Goal: Task Accomplishment & Management: Use online tool/utility

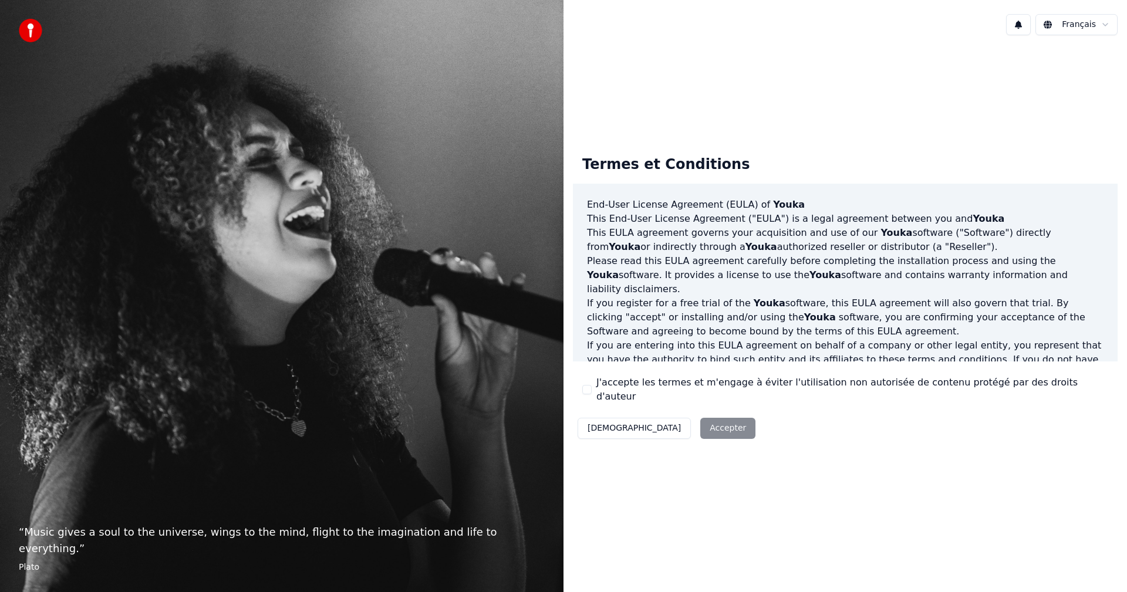
click at [671, 424] on div "Décliner Accepter" at bounding box center [666, 428] width 187 height 31
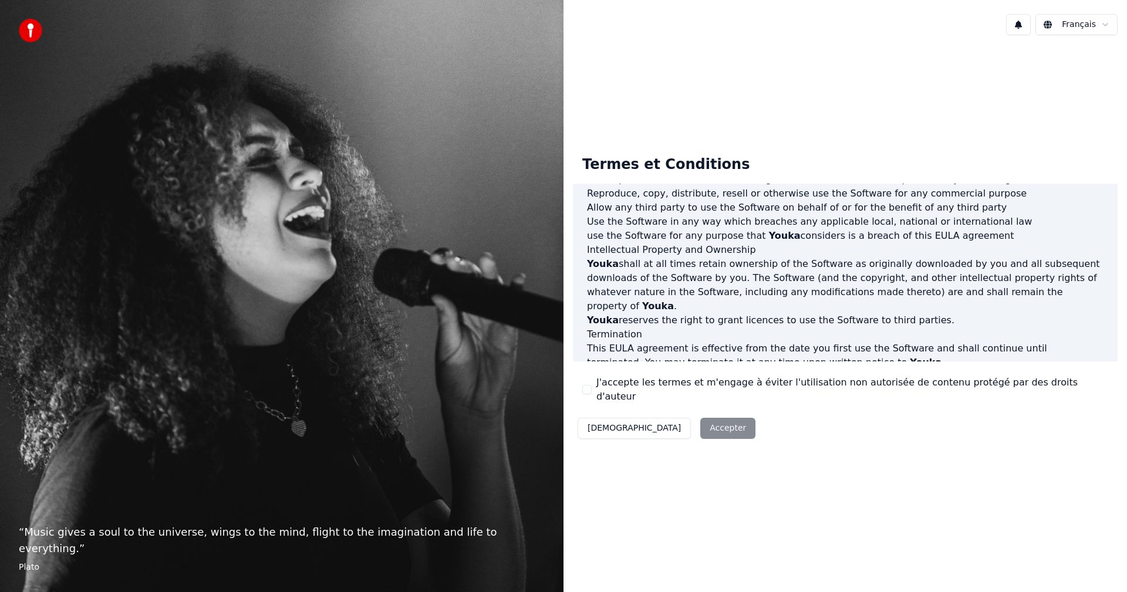
scroll to position [411, 0]
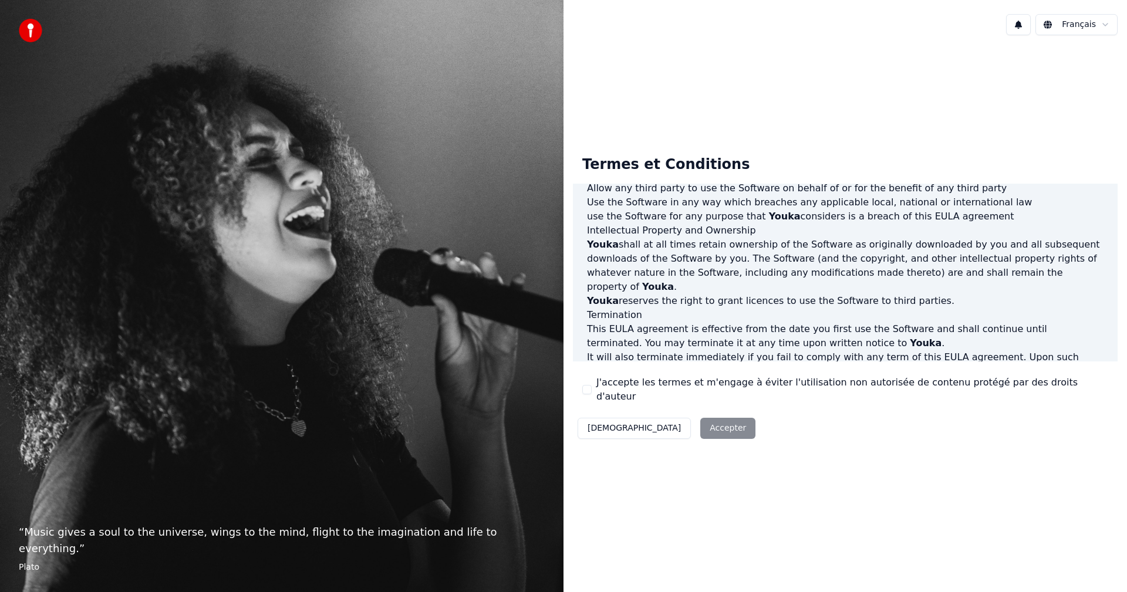
click at [589, 392] on button "J'accepte les termes et m'engage à éviter l'utilisation non autorisée de conten…" at bounding box center [586, 389] width 9 height 9
click at [700, 426] on button "Accepter" at bounding box center [727, 428] width 55 height 21
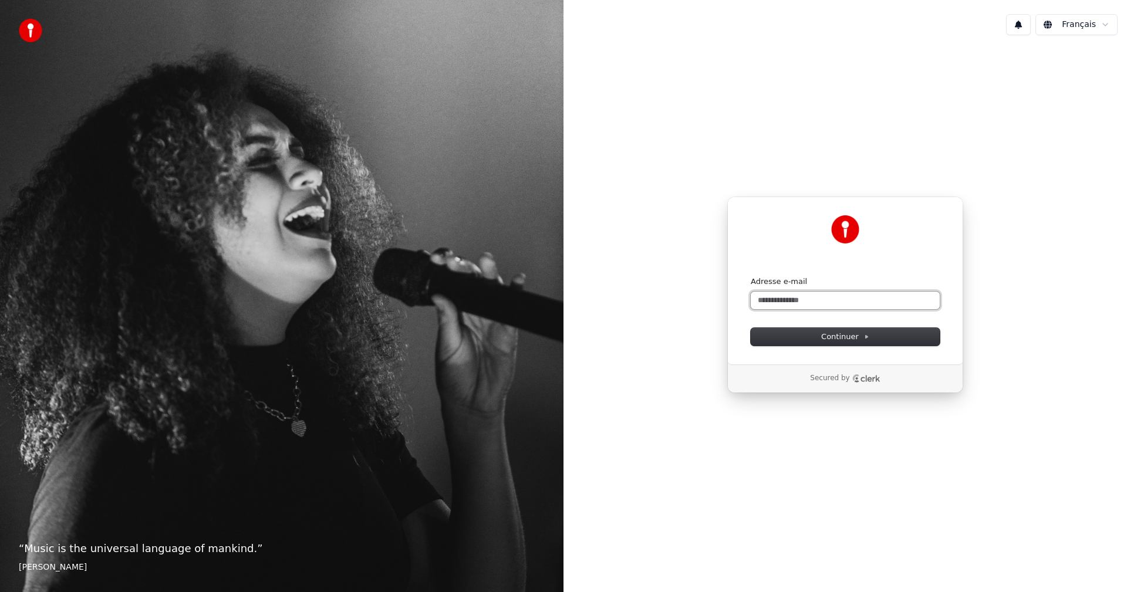
click at [800, 306] on input "Adresse e-mail" at bounding box center [845, 301] width 189 height 18
click at [837, 342] on button "Continuer" at bounding box center [845, 337] width 189 height 18
click at [849, 308] on input "**********" at bounding box center [845, 301] width 189 height 18
click at [795, 300] on input "**********" at bounding box center [845, 301] width 189 height 18
click at [844, 342] on span "Continuer" at bounding box center [845, 337] width 48 height 11
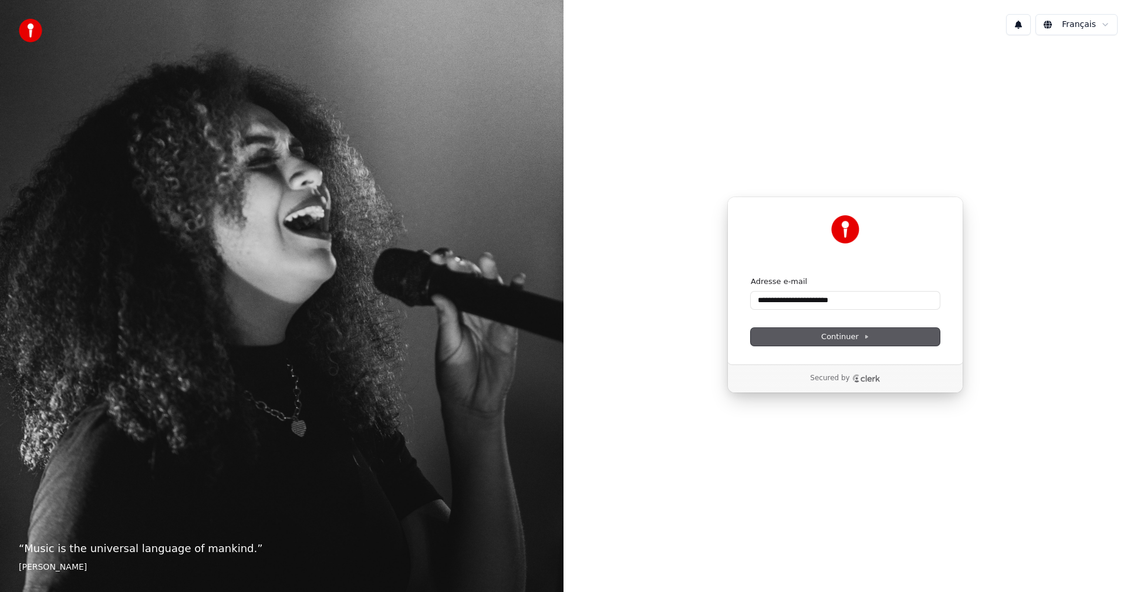
type input "**********"
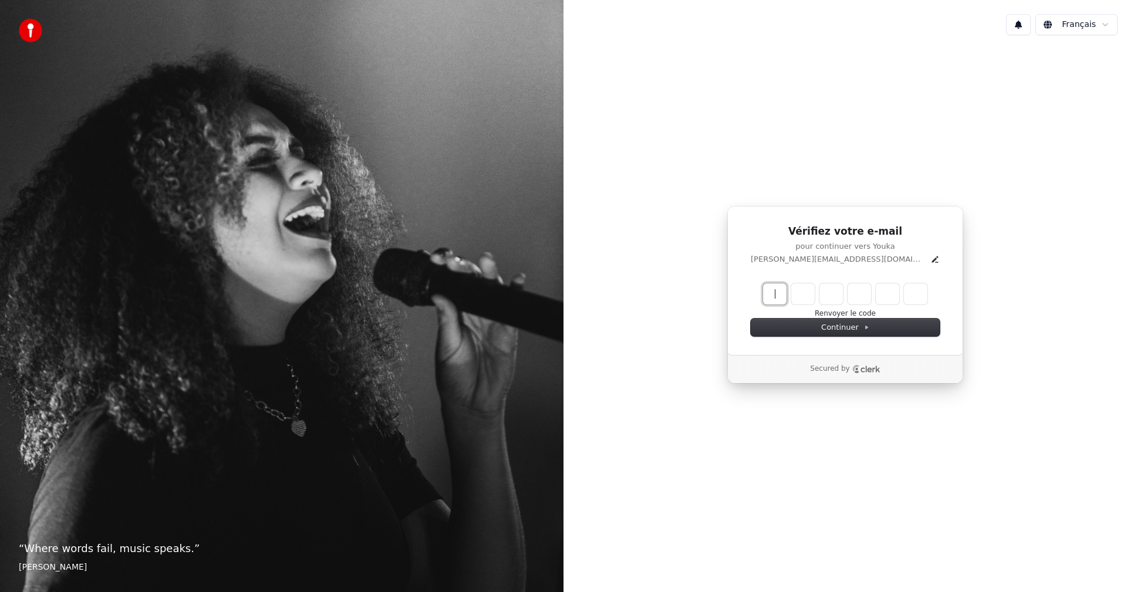
click at [781, 290] on input "Enter verification code" at bounding box center [857, 293] width 188 height 21
type input "******"
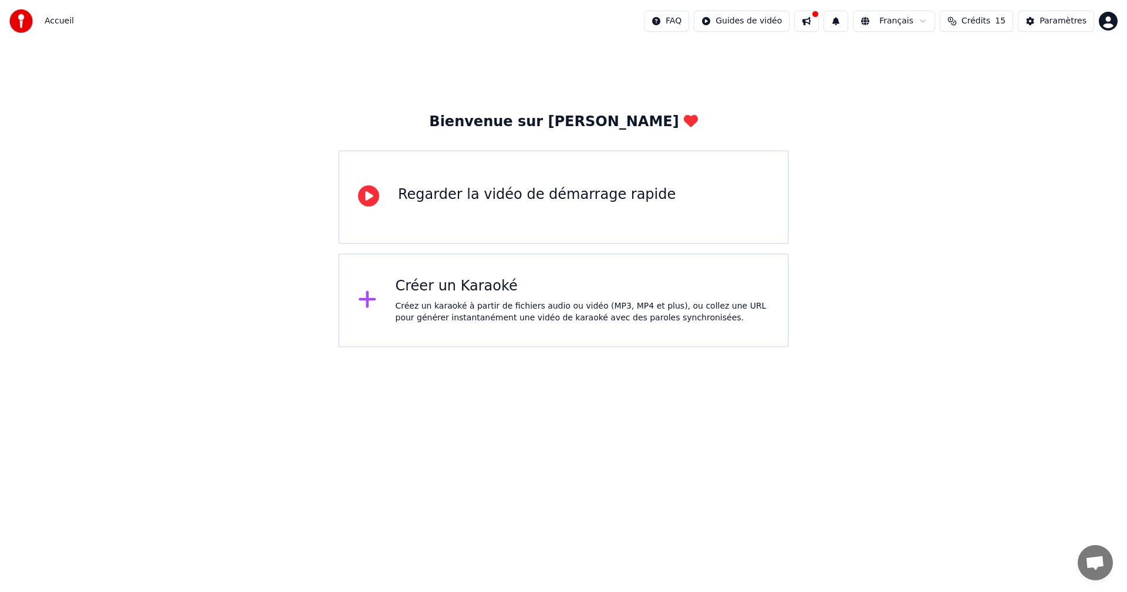
click at [445, 304] on div "Créez un karaoké à partir de fichiers audio ou vidéo (MP3, MP4 et plus), ou col…" at bounding box center [583, 311] width 374 height 23
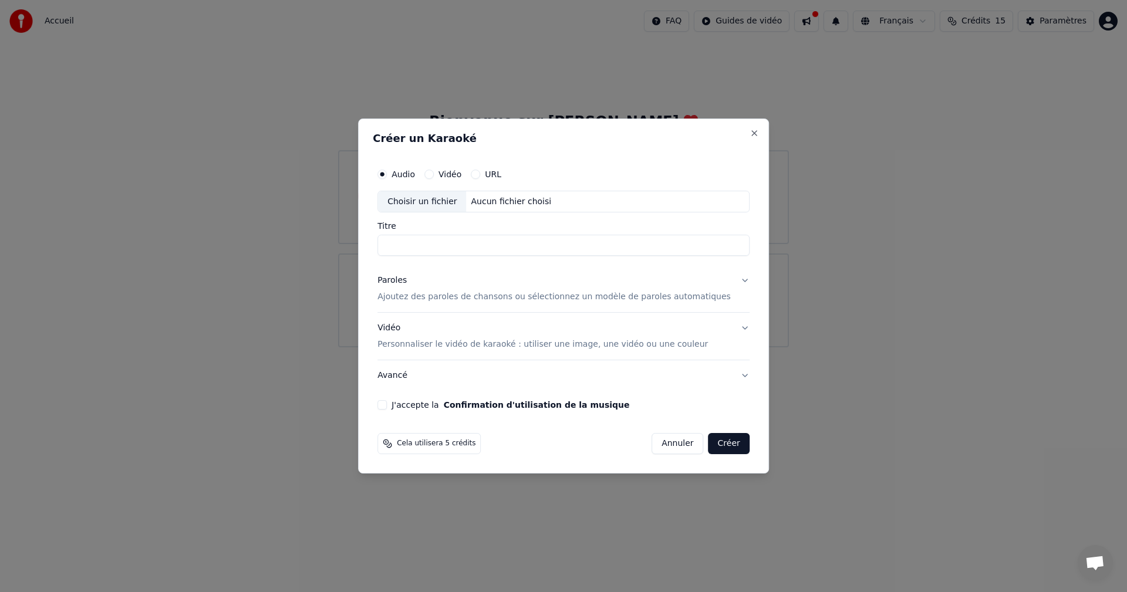
click at [490, 250] on input "Titre" at bounding box center [563, 245] width 372 height 21
type input "*"
click at [529, 205] on div "Aucun fichier choisi" at bounding box center [512, 202] width 90 height 12
type input "**********"
click at [465, 296] on p "Ajoutez des paroles de chansons ou sélectionnez un modèle de paroles automatiqu…" at bounding box center [553, 298] width 353 height 12
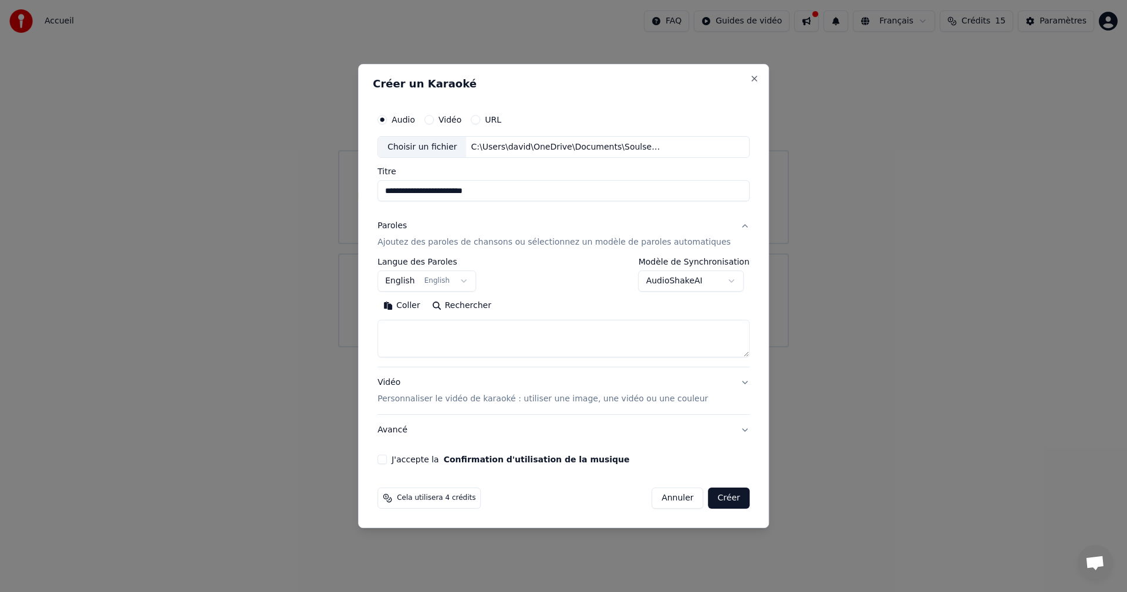
click at [478, 282] on body "**********" at bounding box center [563, 173] width 1127 height 347
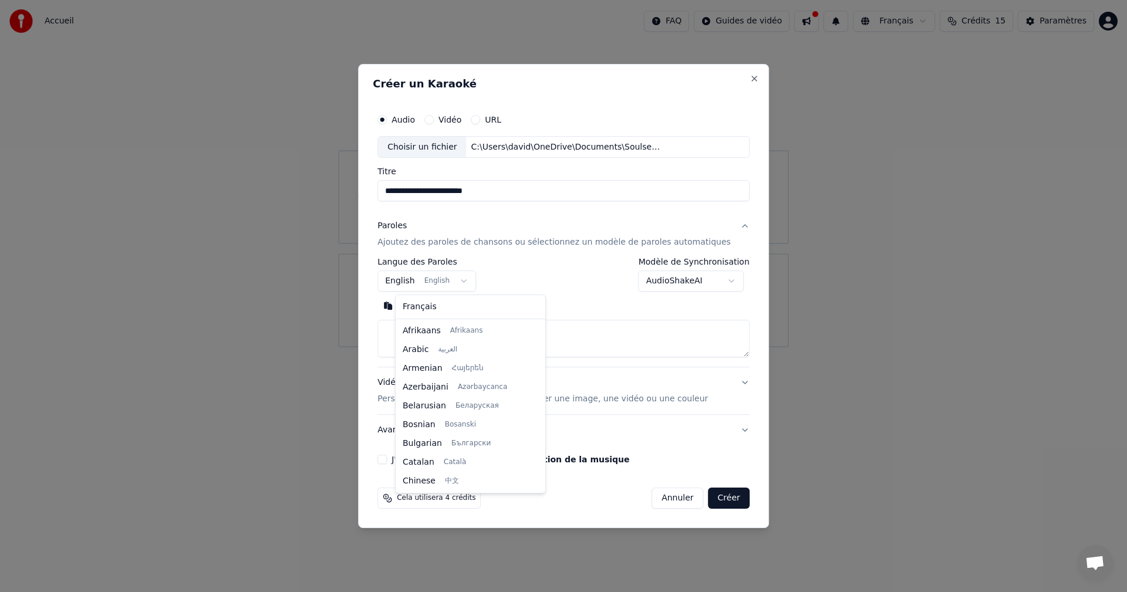
scroll to position [94, 0]
select select "**"
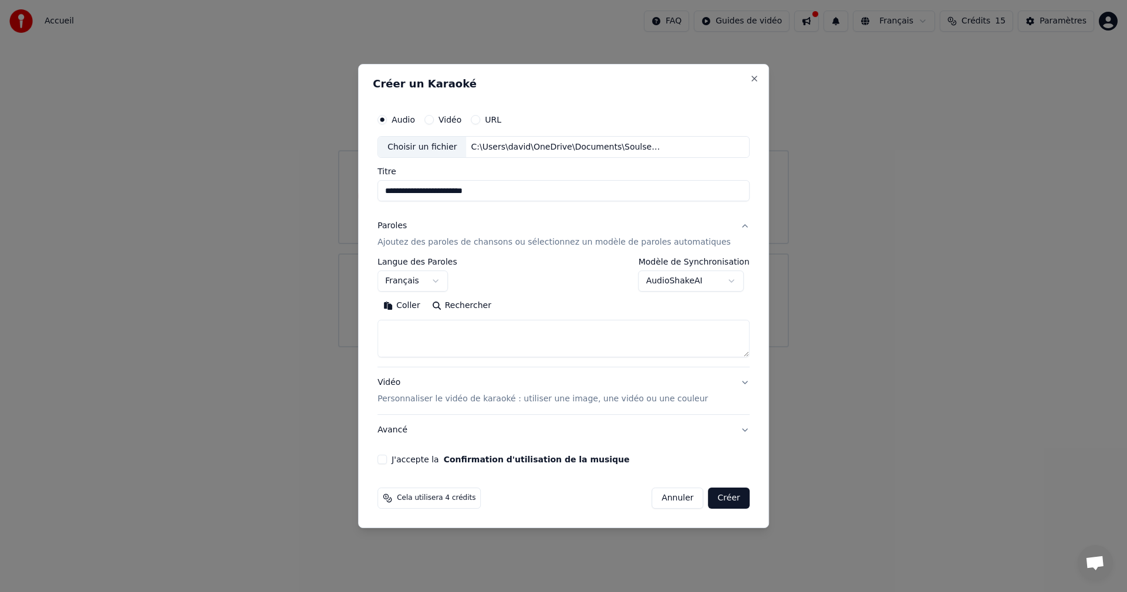
click at [418, 335] on textarea at bounding box center [563, 339] width 372 height 38
click at [731, 431] on button "Avancé" at bounding box center [563, 430] width 372 height 31
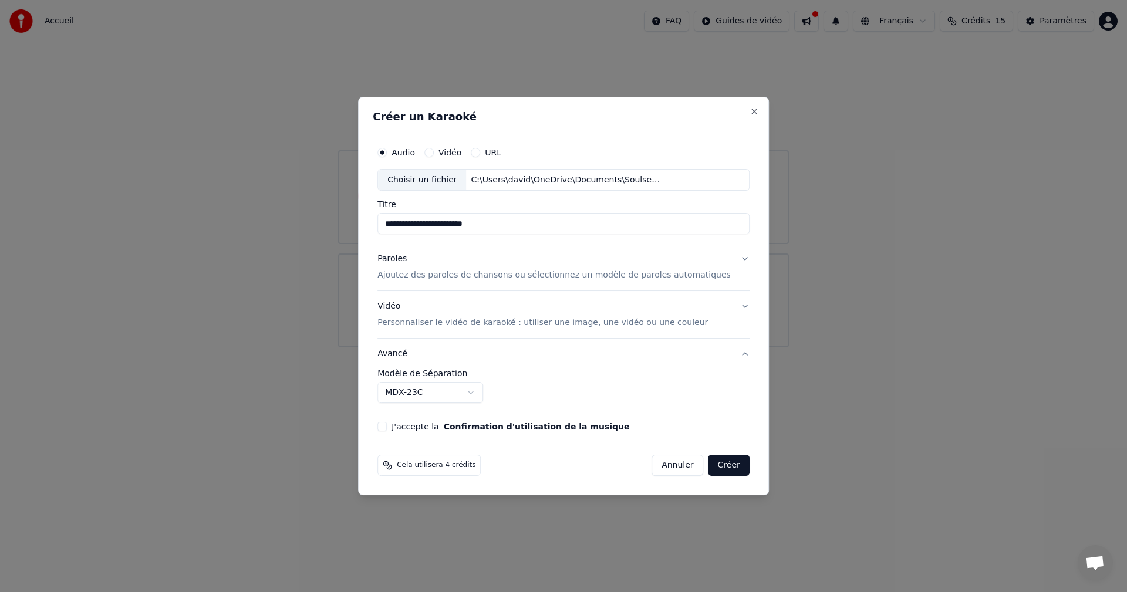
click at [728, 401] on div "**********" at bounding box center [563, 386] width 372 height 34
click at [730, 352] on button "Avancé" at bounding box center [563, 354] width 372 height 31
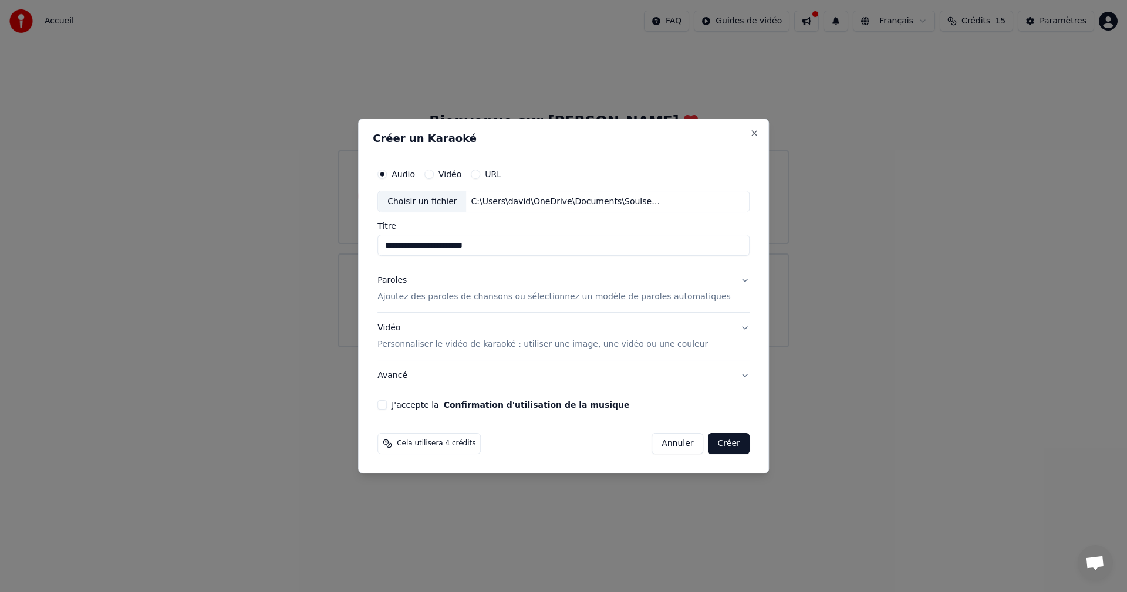
click at [726, 281] on button "Paroles Ajoutez des paroles de chansons ou sélectionnez un modèle de paroles au…" at bounding box center [563, 289] width 372 height 47
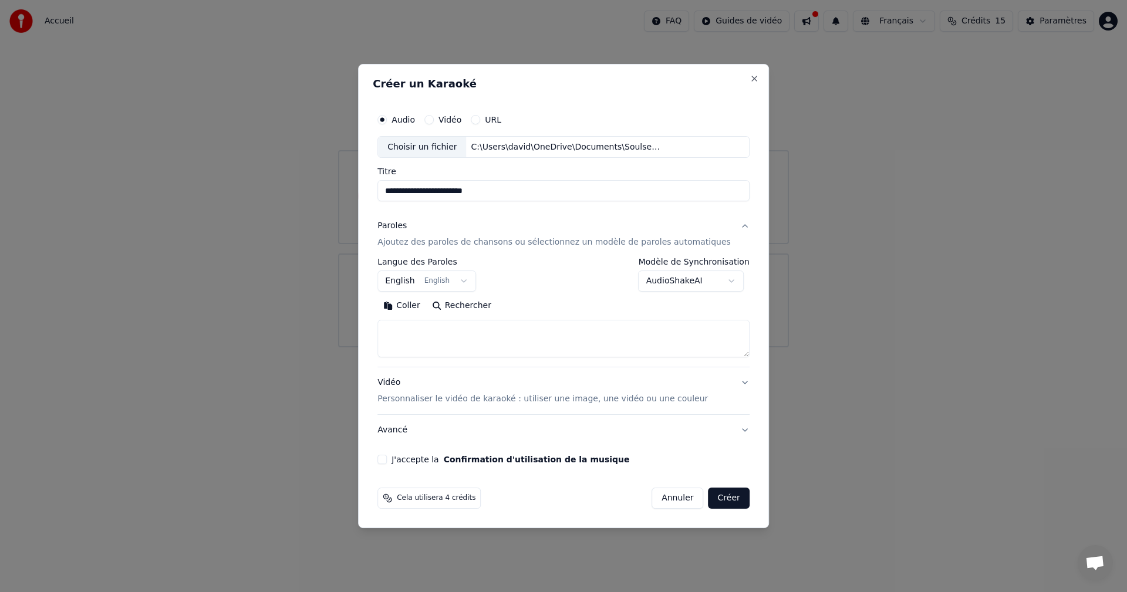
click at [722, 280] on body "**********" at bounding box center [563, 173] width 1127 height 347
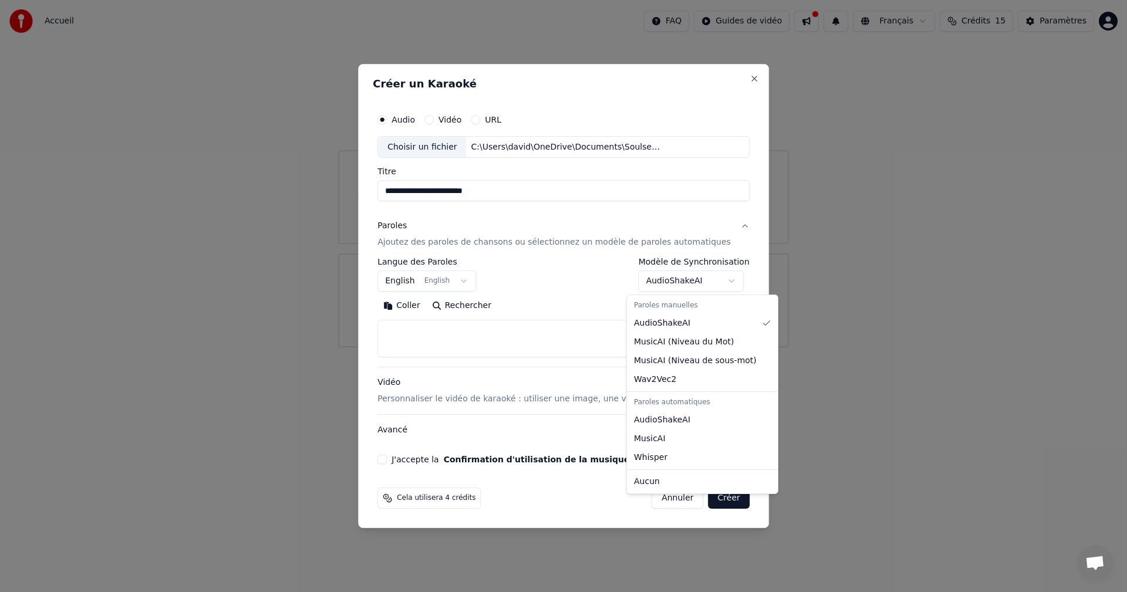
click at [722, 280] on body "**********" at bounding box center [563, 173] width 1127 height 347
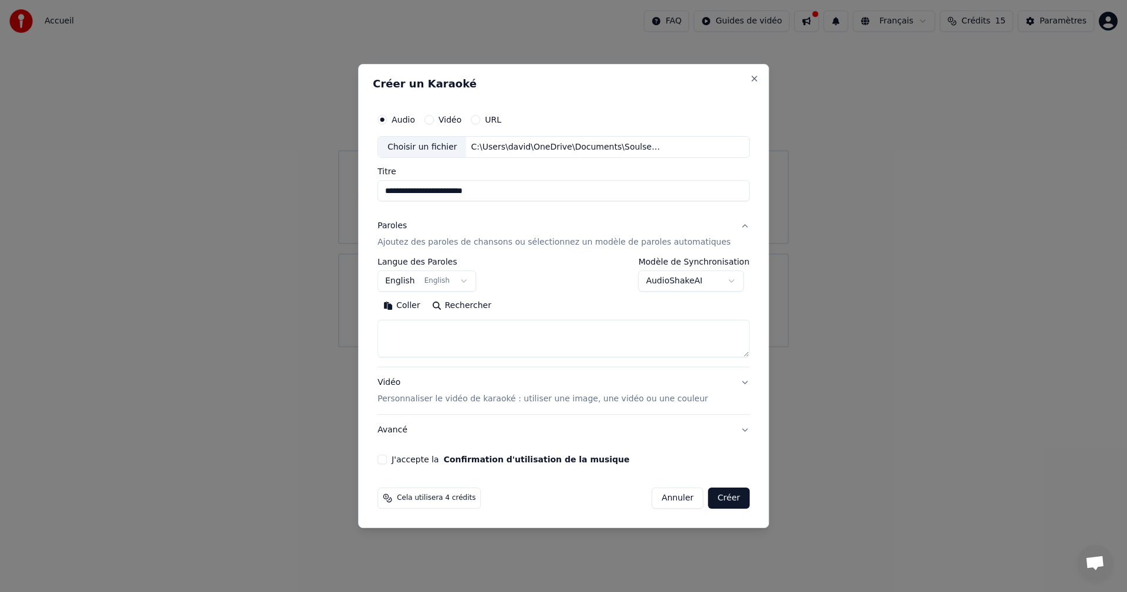
click at [424, 327] on textarea at bounding box center [563, 339] width 372 height 38
click at [426, 307] on button "Coller" at bounding box center [401, 306] width 49 height 19
click at [549, 356] on textarea at bounding box center [545, 339] width 337 height 38
click at [554, 356] on textarea at bounding box center [545, 339] width 337 height 38
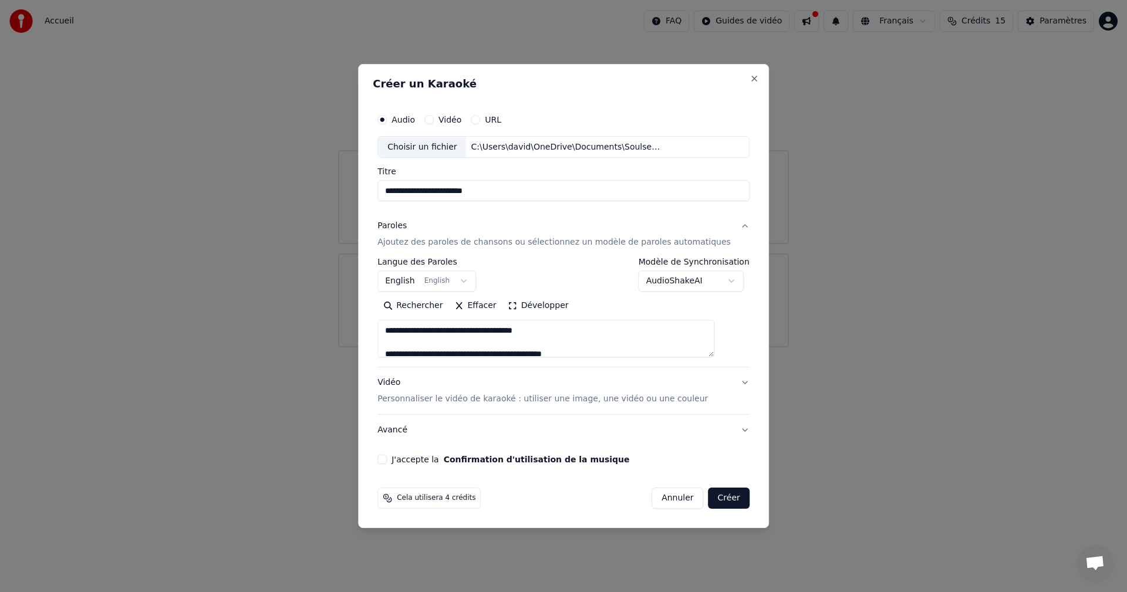
scroll to position [649, 0]
type textarea "**********"
click at [387, 462] on button "J'accepte la Confirmation d'utilisation de la musique" at bounding box center [381, 459] width 9 height 9
click at [683, 401] on p "Personnaliser le vidéo de karaoké : utiliser une image, une vidéo ou une couleur" at bounding box center [542, 399] width 330 height 12
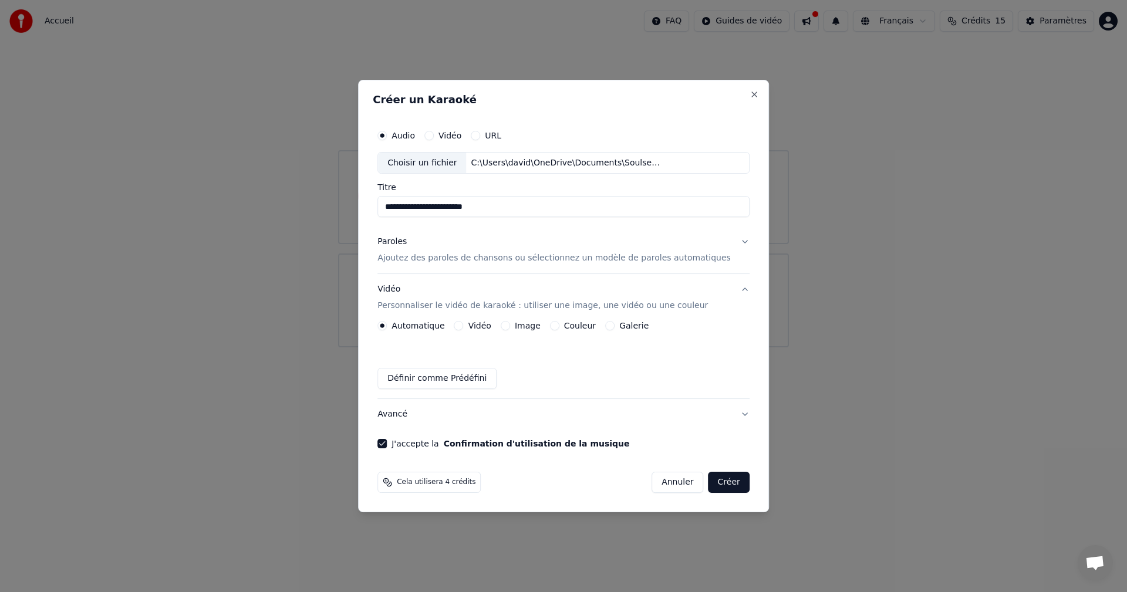
click at [714, 487] on button "Créer" at bounding box center [728, 482] width 41 height 21
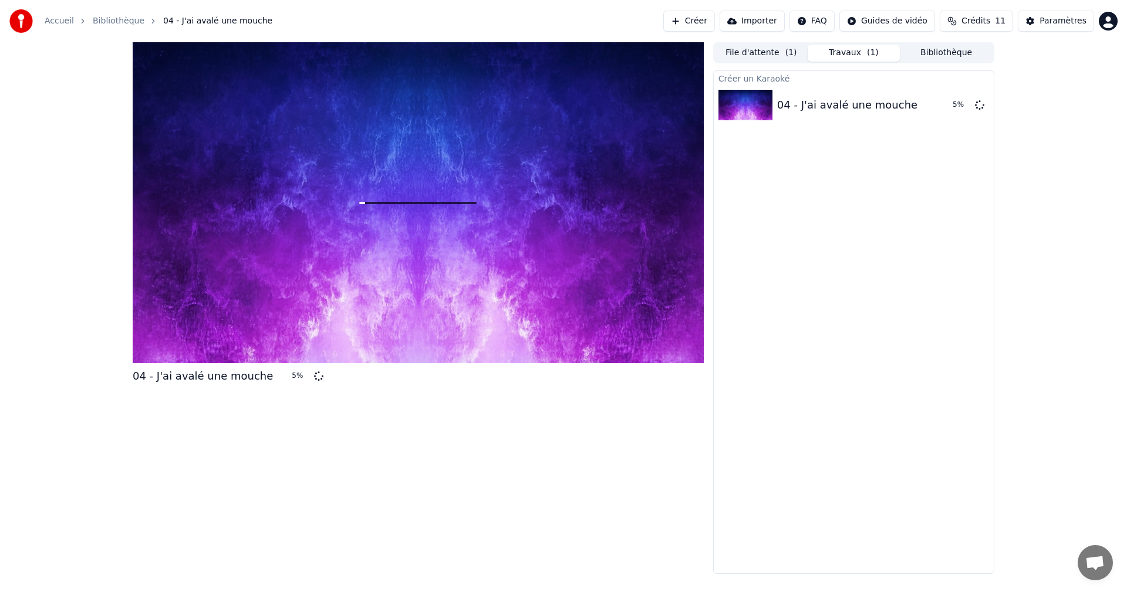
drag, startPoint x: 759, startPoint y: 23, endPoint x: 562, endPoint y: 67, distance: 202.5
click at [572, 71] on div "Accueil Bibliothèque 04 - J'ai avalé une mouche Créer Importer FAQ Guides de vi…" at bounding box center [563, 296] width 1127 height 592
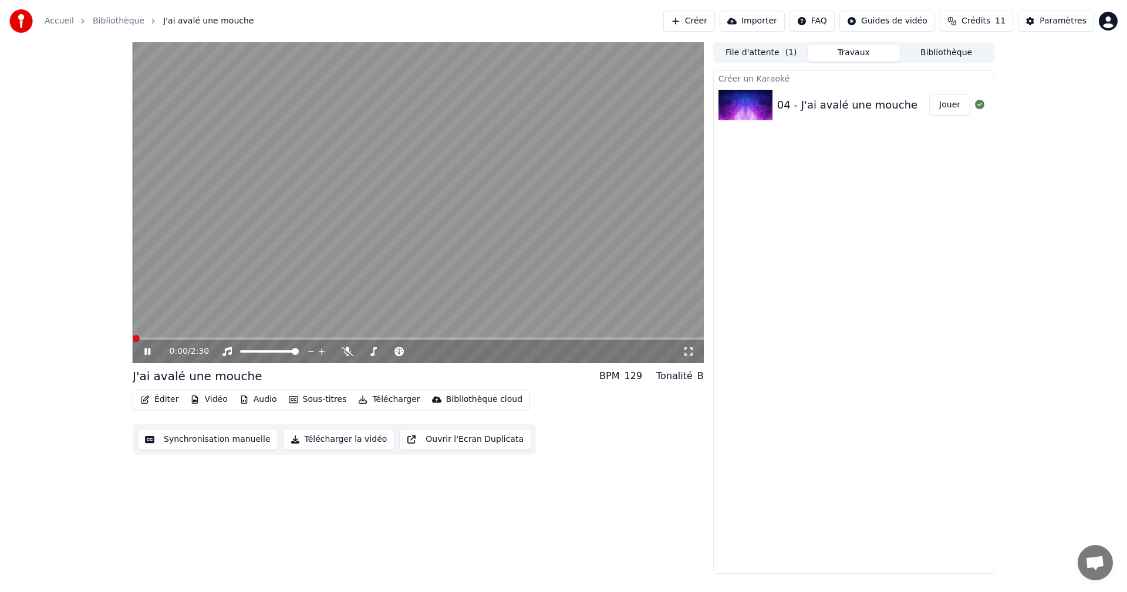
click at [133, 335] on span at bounding box center [136, 338] width 7 height 7
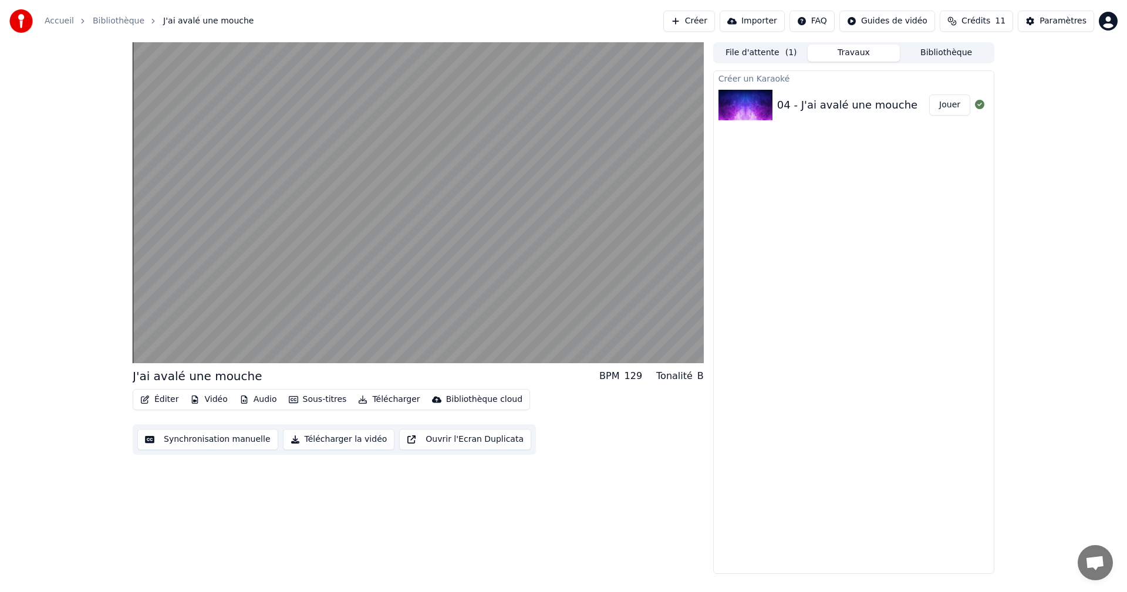
click at [587, 489] on div "J'ai avalé une mouche BPM 129 Tonalité B Éditer Vidéo Audio Sous-titres Télécha…" at bounding box center [418, 308] width 571 height 532
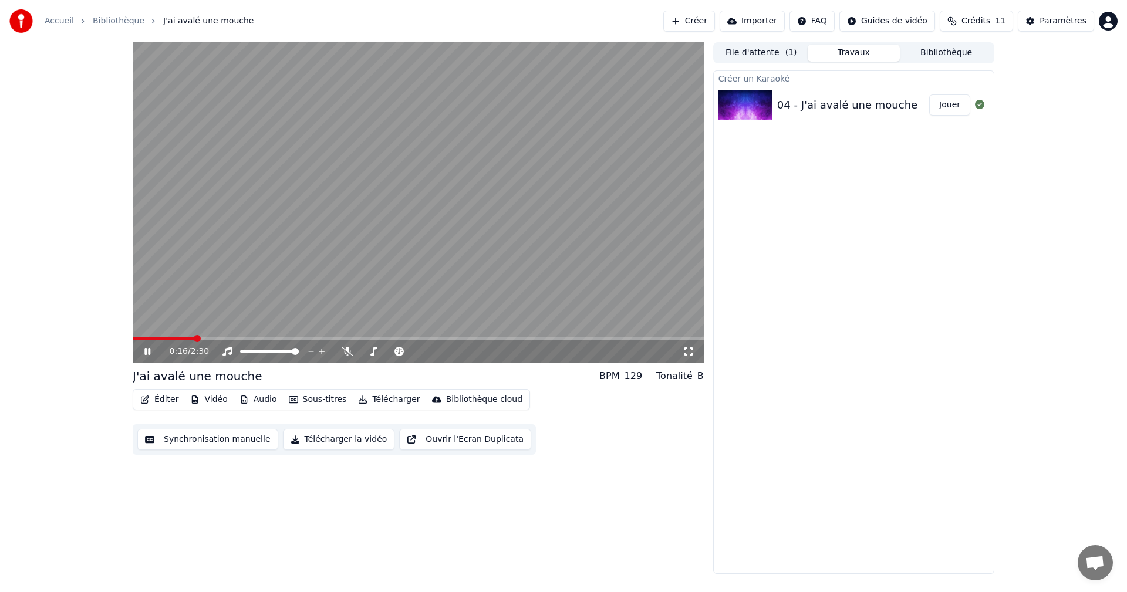
click at [549, 225] on video at bounding box center [418, 202] width 571 height 321
click at [133, 335] on span at bounding box center [136, 338] width 7 height 7
click at [346, 355] on icon at bounding box center [348, 351] width 12 height 9
click at [350, 353] on icon at bounding box center [347, 351] width 6 height 9
click at [350, 353] on icon at bounding box center [348, 351] width 12 height 9
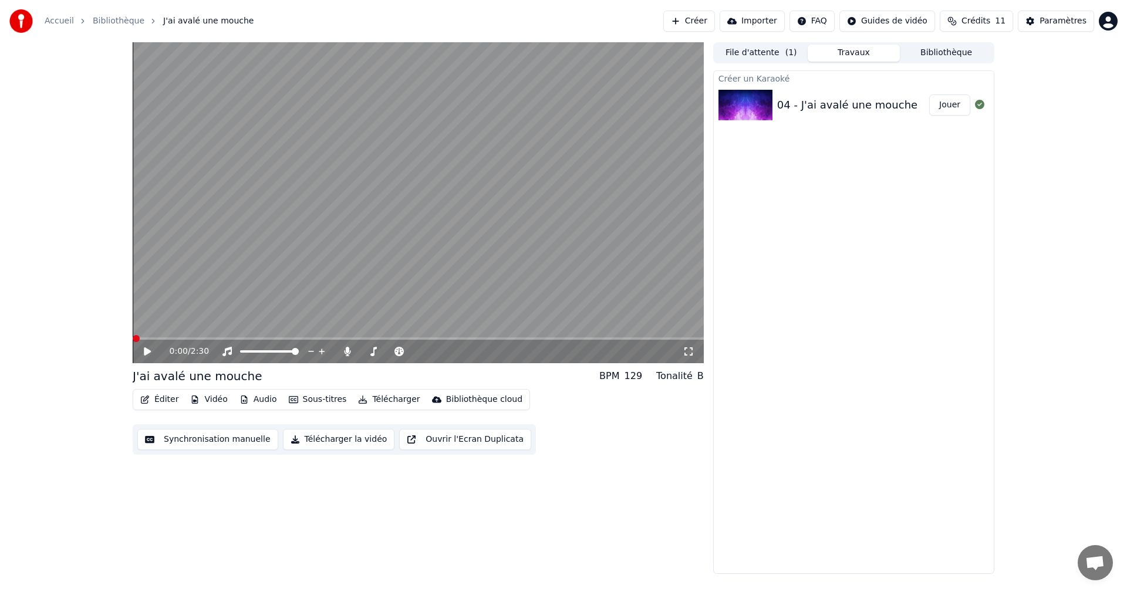
click at [146, 350] on icon at bounding box center [147, 351] width 7 height 8
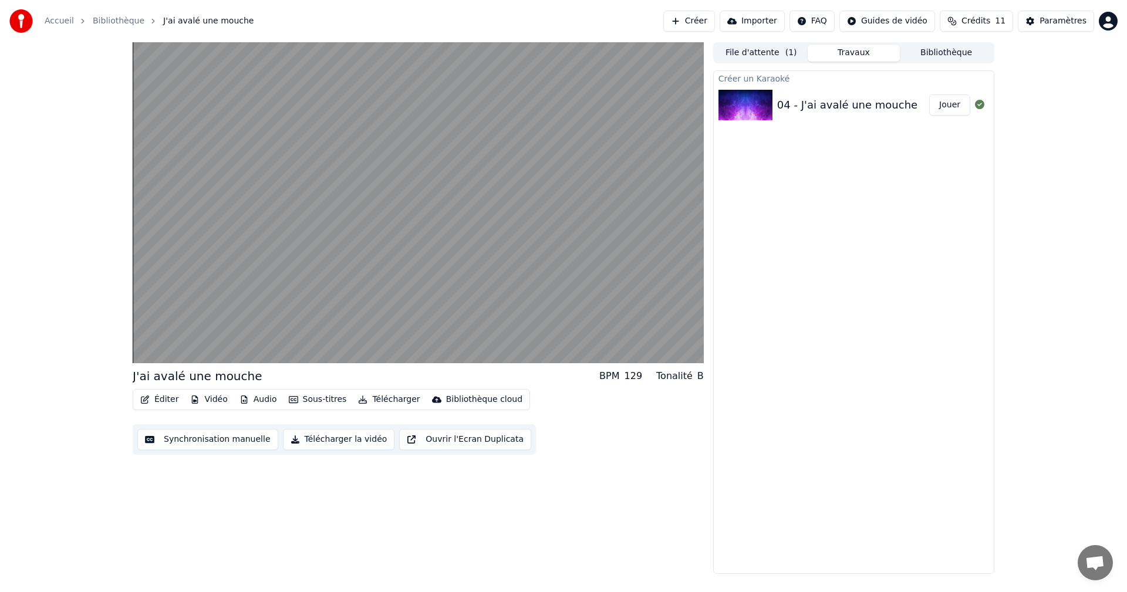
click at [809, 520] on div "Créer un Karaoké 04 - J'ai avalé une mouche Jouer" at bounding box center [853, 322] width 281 height 504
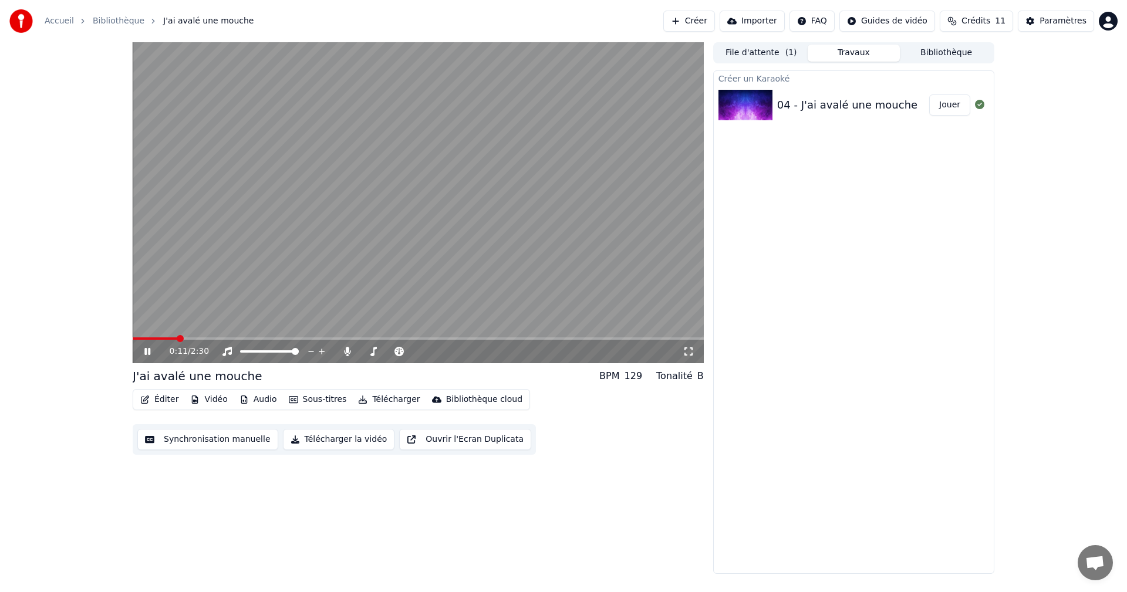
click at [956, 100] on button "Jouer" at bounding box center [949, 104] width 41 height 21
click at [147, 352] on icon at bounding box center [147, 351] width 6 height 7
click at [181, 442] on button "Synchronisation manuelle" at bounding box center [207, 439] width 141 height 21
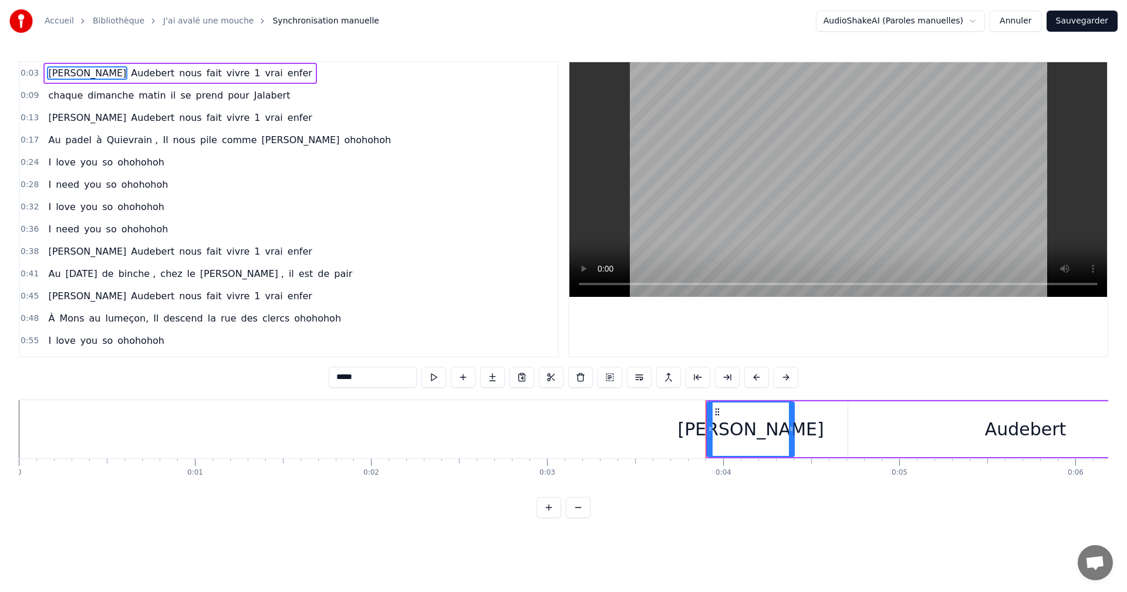
click at [1081, 25] on button "Sauvegarder" at bounding box center [1081, 21] width 71 height 21
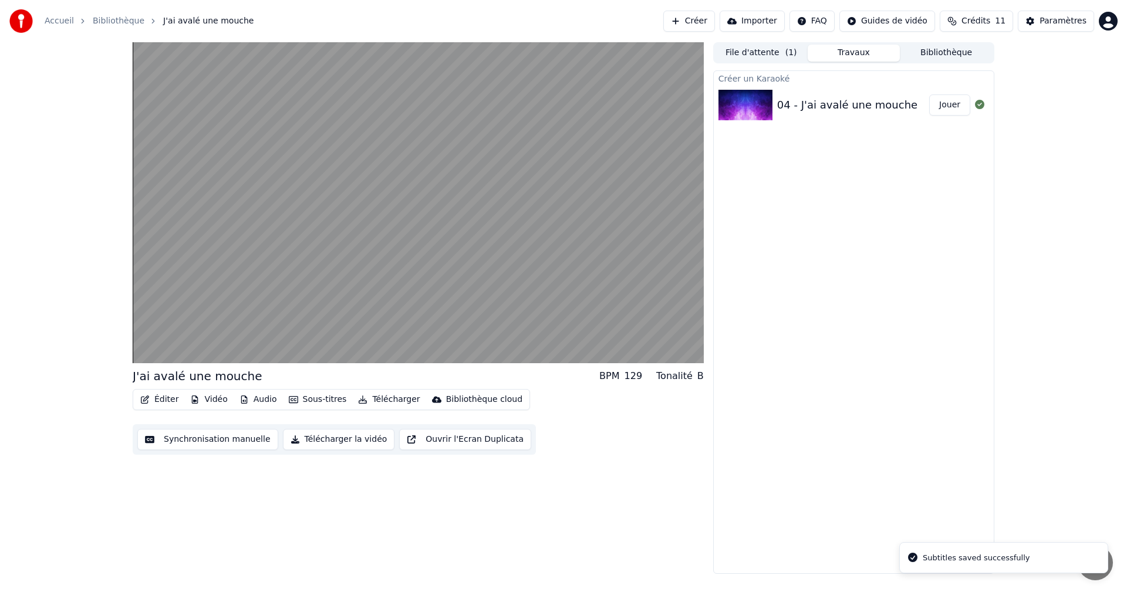
click at [828, 21] on html "Accueil Bibliothèque J'ai avalé une mouche Créer Importer FAQ Guides de vidéo C…" at bounding box center [563, 296] width 1127 height 592
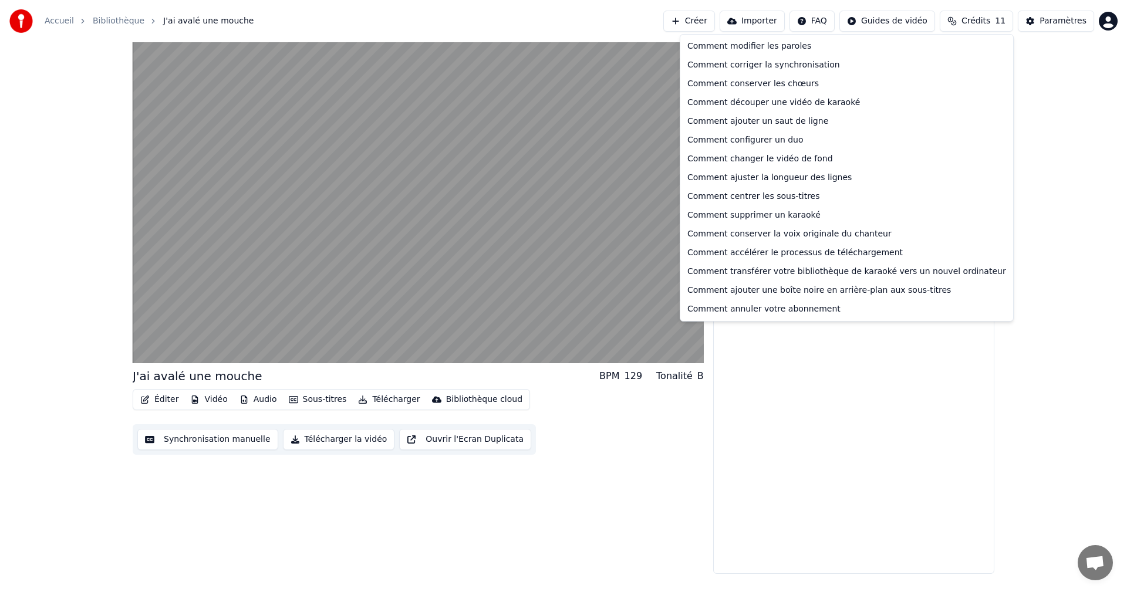
click at [828, 21] on html "Accueil Bibliothèque J'ai avalé une mouche Créer Importer FAQ Guides de vidéo C…" at bounding box center [563, 296] width 1127 height 592
click at [758, 65] on div "Comment corriger la synchronisation" at bounding box center [847, 65] width 328 height 19
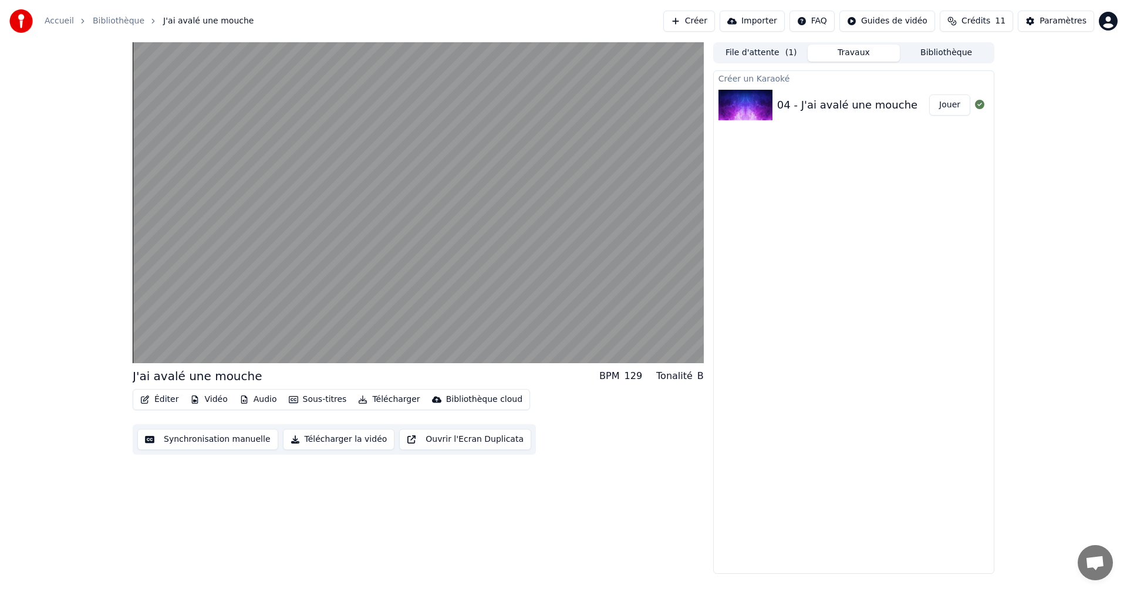
click at [867, 50] on button "Travaux" at bounding box center [854, 53] width 93 height 17
click at [766, 54] on button "File d'attente ( 1 )" at bounding box center [761, 53] width 93 height 17
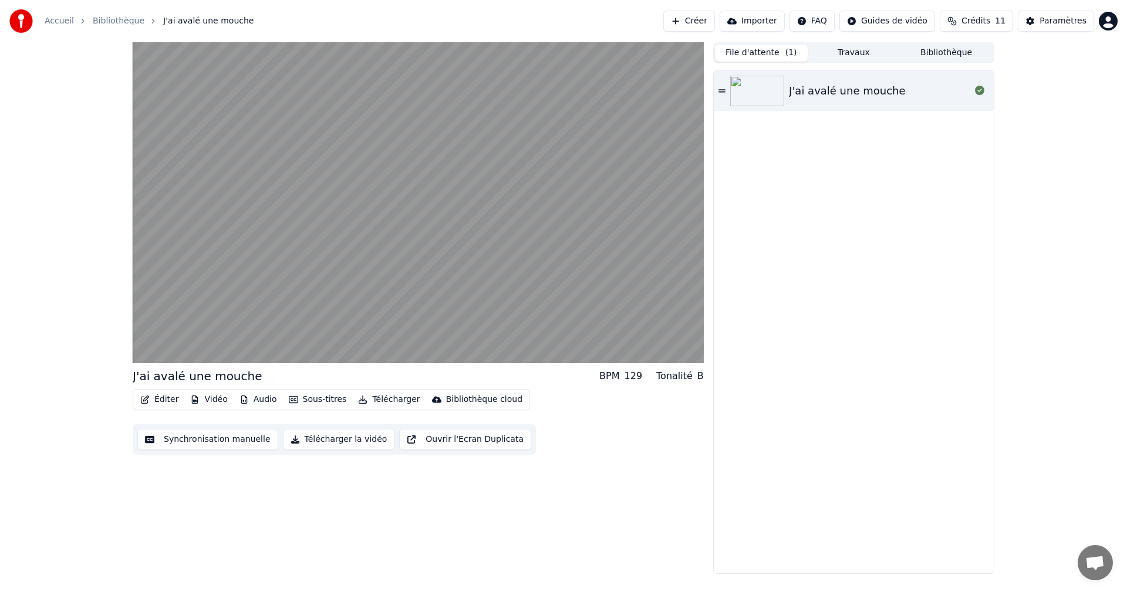
click at [724, 90] on icon at bounding box center [721, 90] width 7 height 3
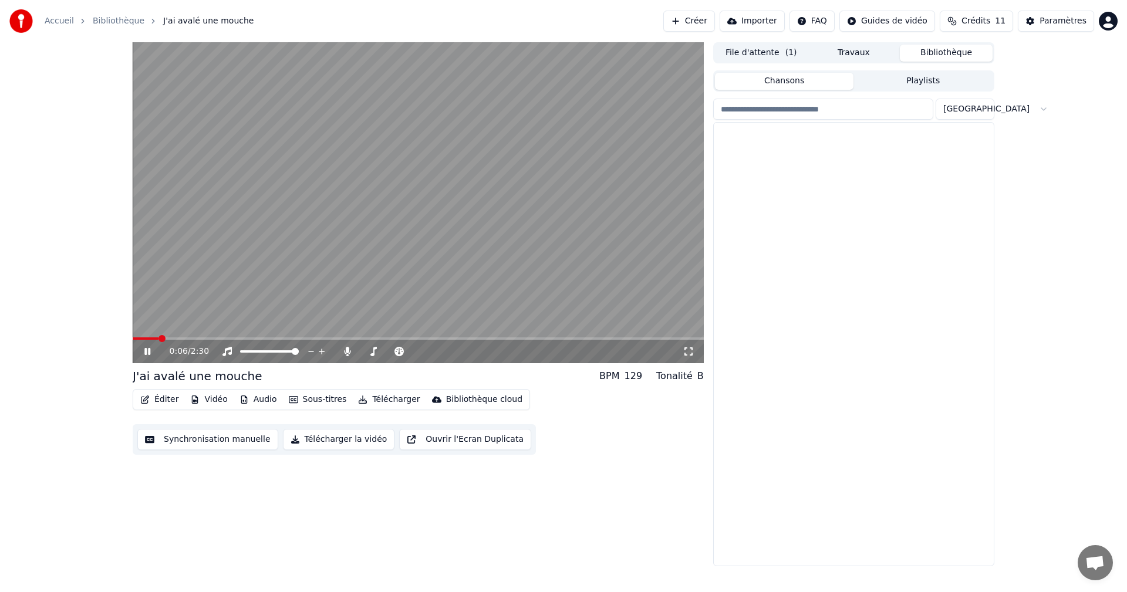
click at [963, 52] on button "Bibliothèque" at bounding box center [946, 53] width 93 height 17
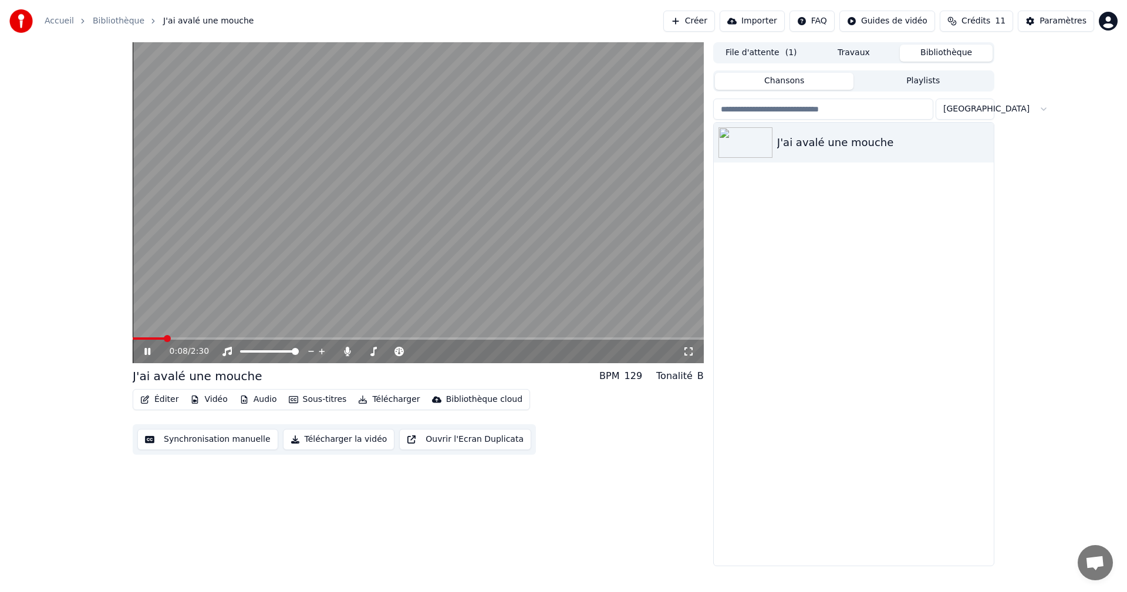
click at [859, 63] on div "File d'attente ( 1 ) Travaux Bibliothèque" at bounding box center [853, 52] width 281 height 21
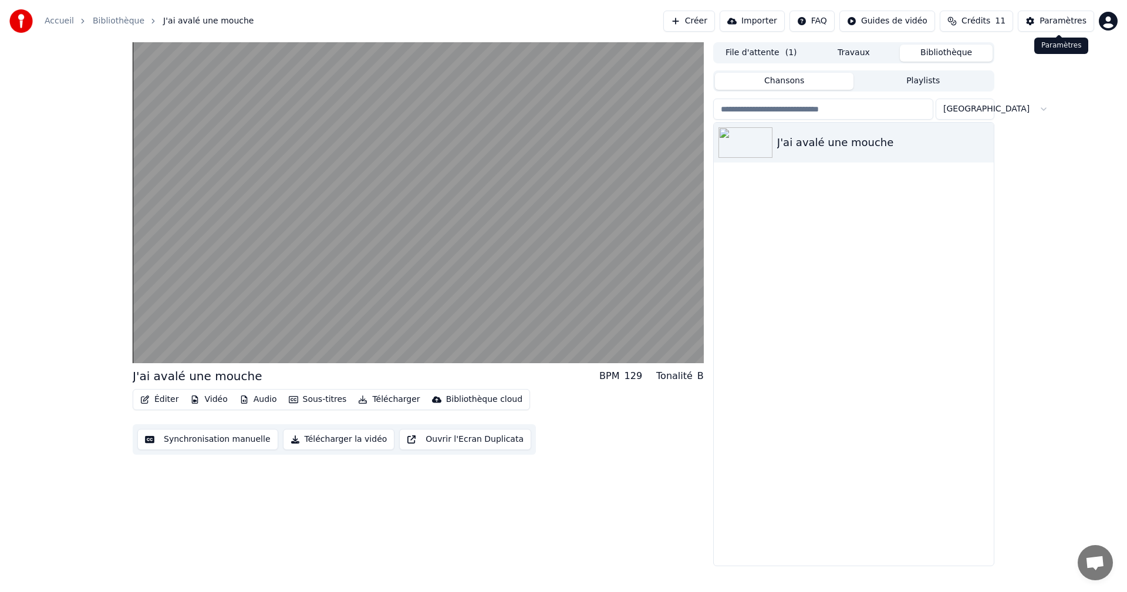
click at [1082, 25] on div "Paramètres" at bounding box center [1062, 21] width 47 height 12
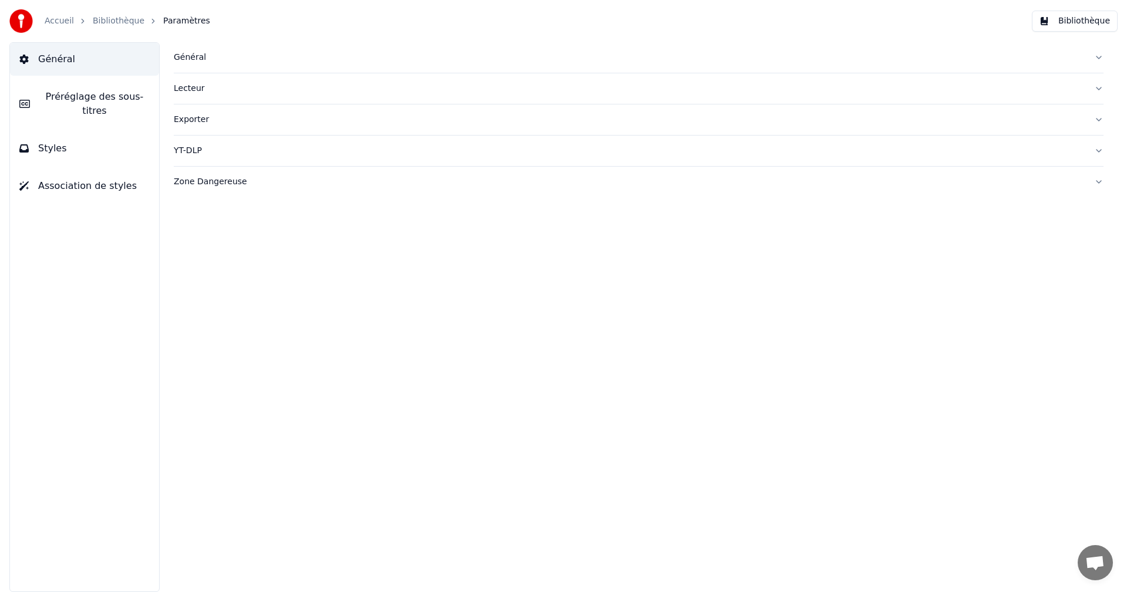
click at [192, 125] on div "Exporter" at bounding box center [629, 120] width 911 height 12
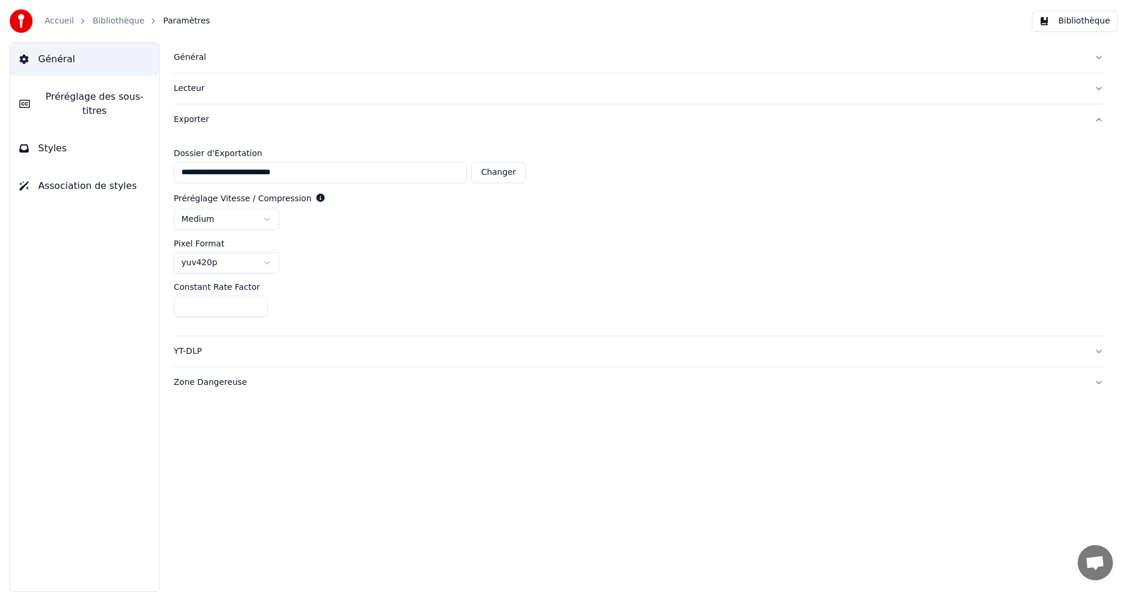
click at [268, 218] on html "**********" at bounding box center [563, 296] width 1127 height 592
click at [87, 99] on span "Préréglage des sous-titres" at bounding box center [94, 104] width 110 height 28
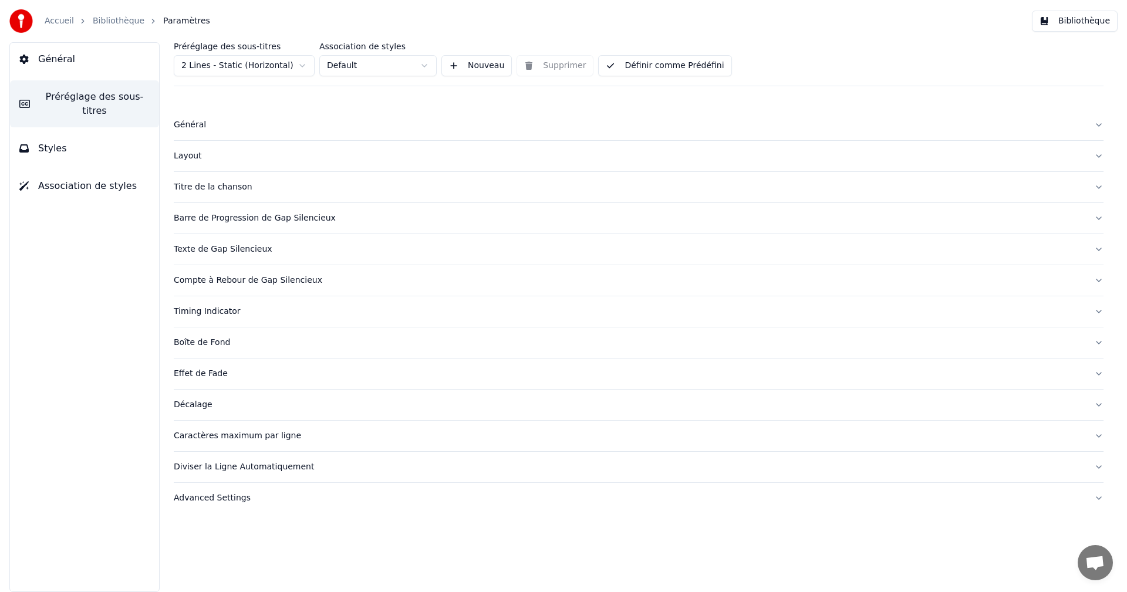
click at [56, 59] on span "Général" at bounding box center [56, 59] width 37 height 14
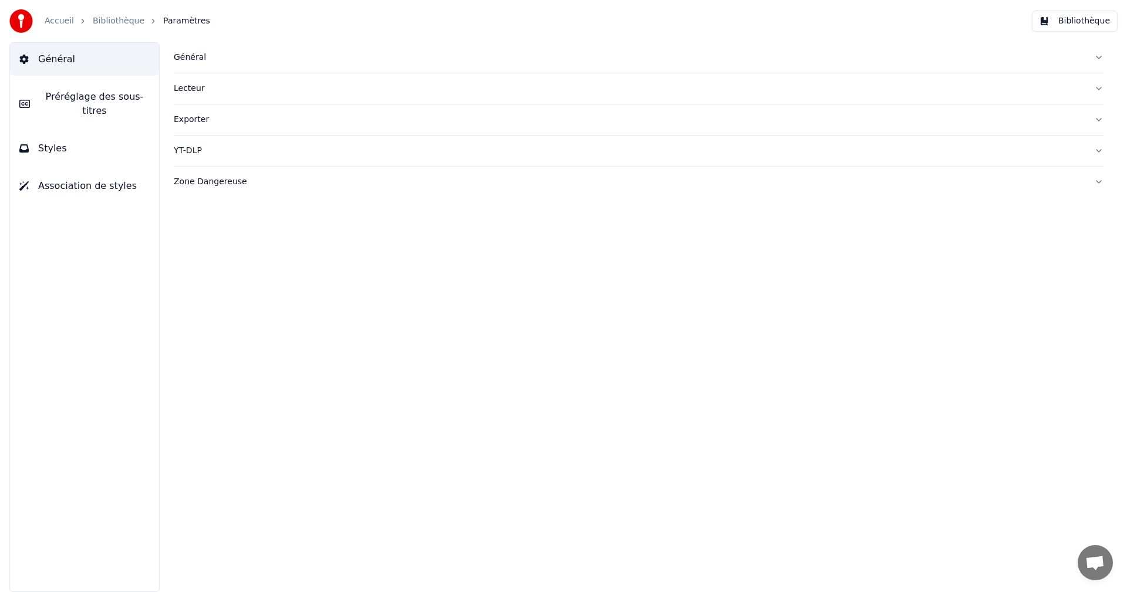
click at [106, 179] on span "Association de styles" at bounding box center [87, 186] width 99 height 14
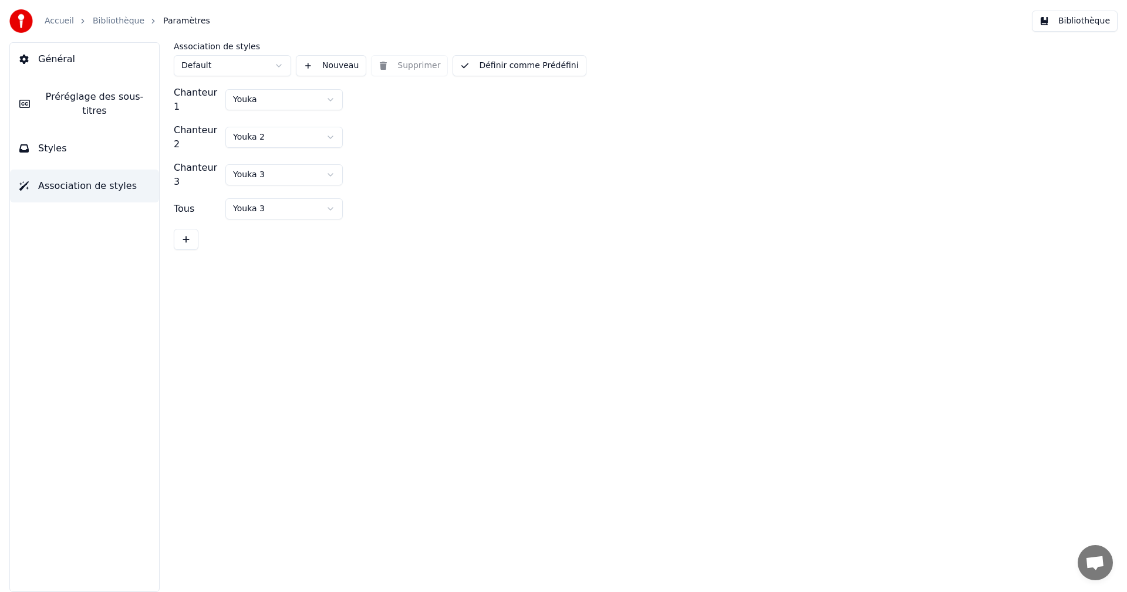
click at [67, 16] on link "Accueil" at bounding box center [59, 21] width 29 height 12
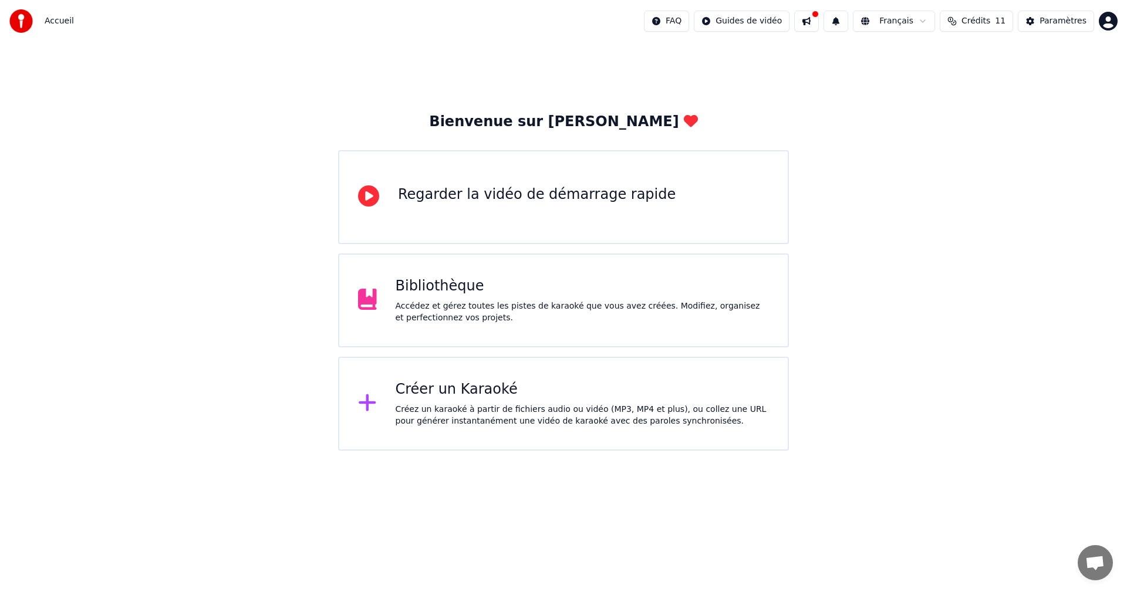
click at [447, 292] on div "Bibliothèque" at bounding box center [583, 286] width 374 height 19
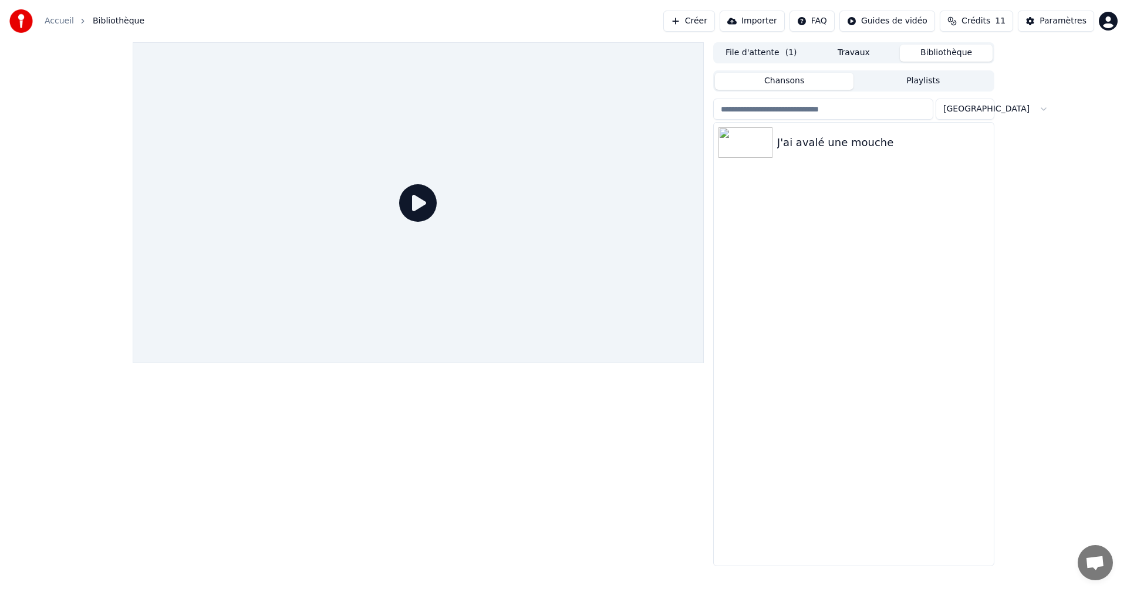
click at [417, 199] on icon at bounding box center [418, 203] width 38 height 38
click at [785, 138] on div "J'ai avalé une mouche" at bounding box center [877, 142] width 200 height 16
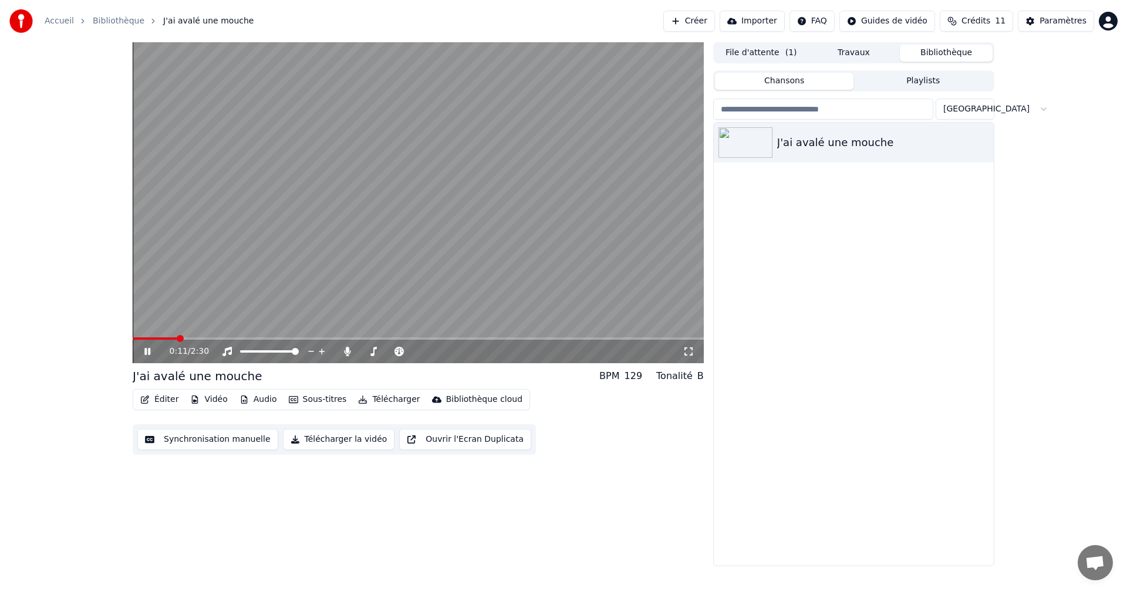
click at [760, 53] on button "File d'attente ( 1 )" at bounding box center [761, 53] width 93 height 17
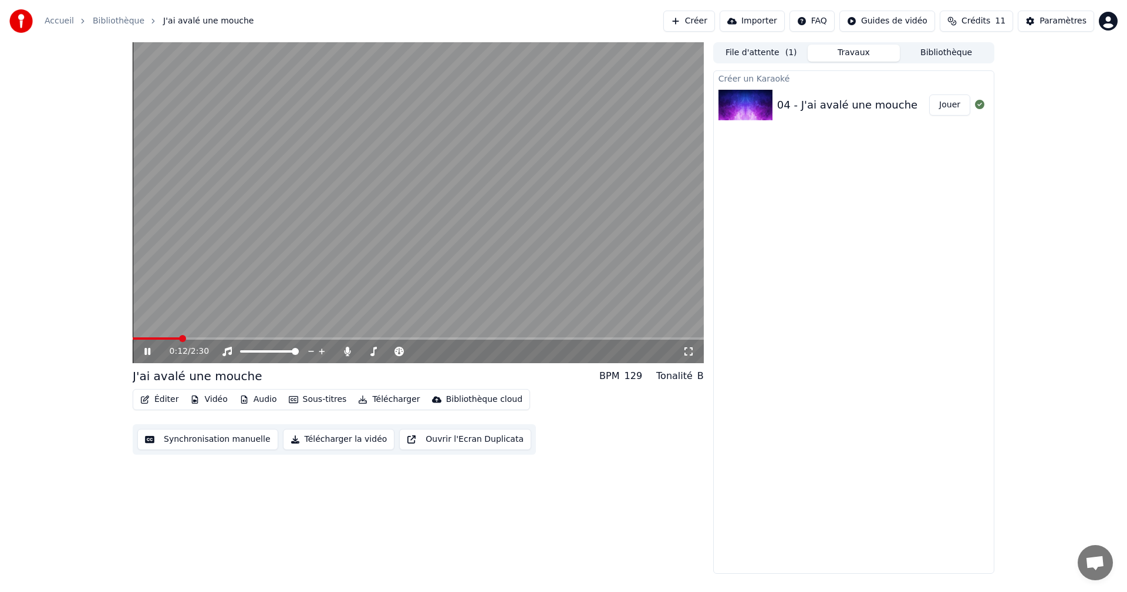
click at [831, 60] on button "Travaux" at bounding box center [854, 53] width 93 height 17
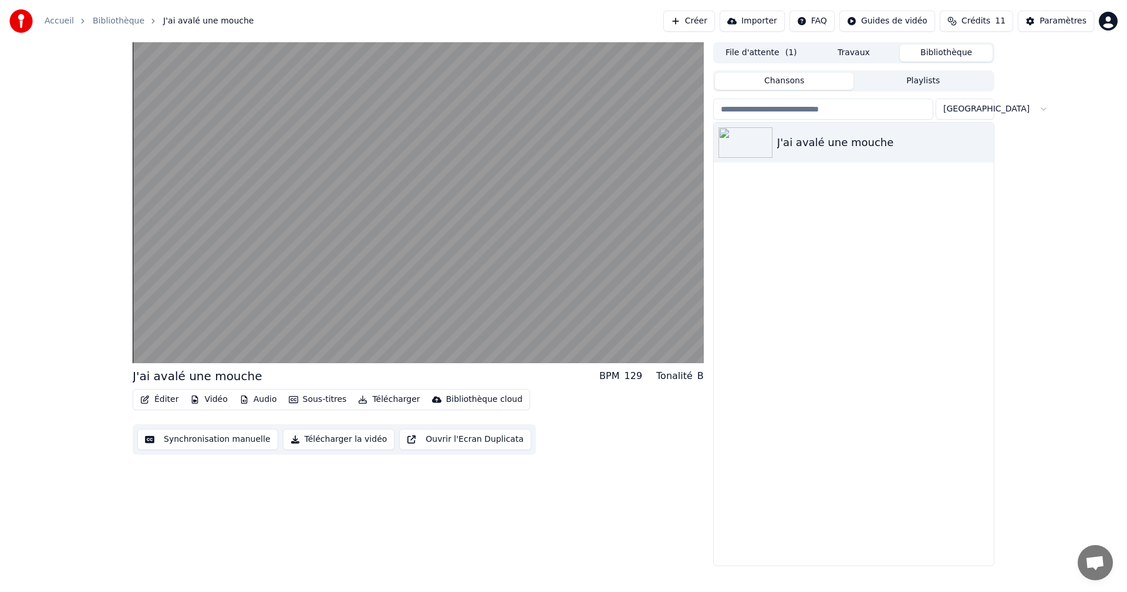
click at [954, 60] on button "Bibliothèque" at bounding box center [946, 53] width 93 height 17
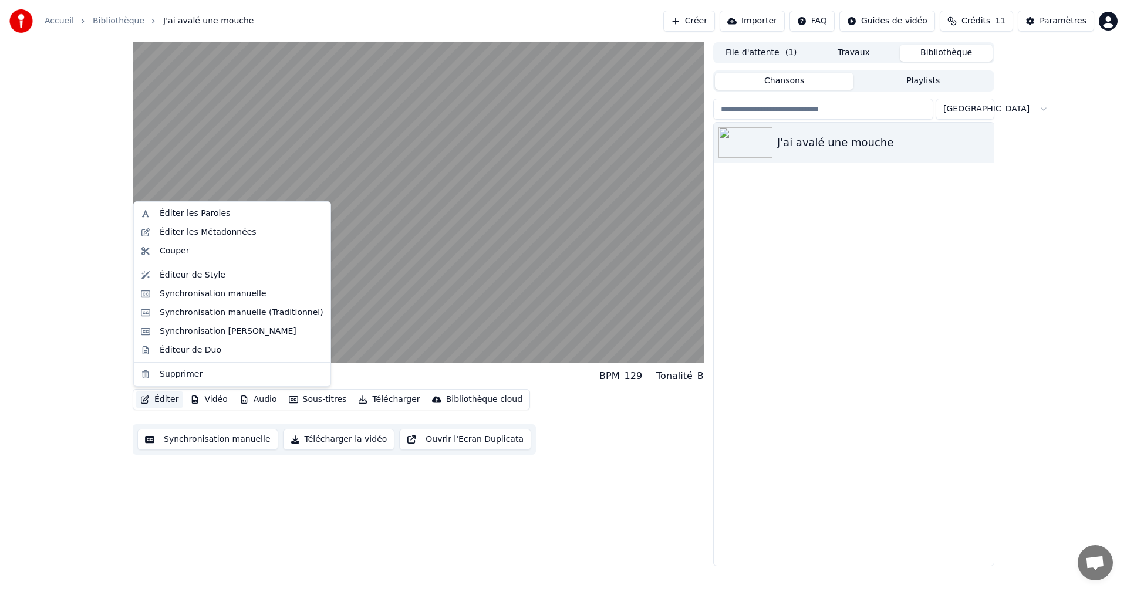
click at [161, 396] on button "Éditer" at bounding box center [160, 399] width 48 height 16
click at [204, 205] on div "Éditer les Paroles" at bounding box center [232, 213] width 192 height 19
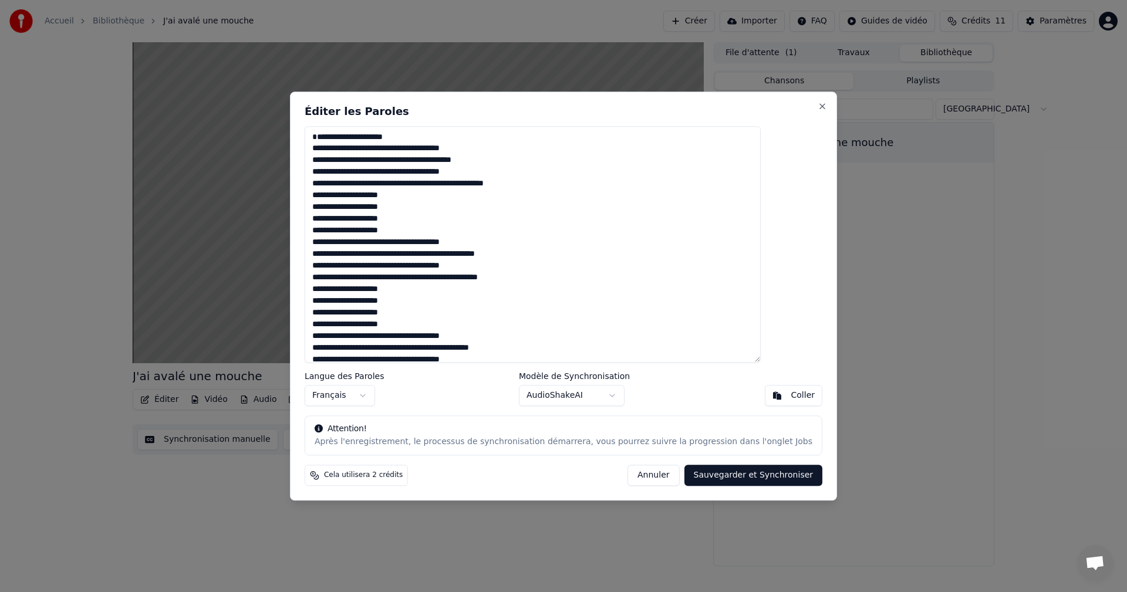
click at [722, 482] on button "Sauvegarder et Synchroniser" at bounding box center [753, 475] width 139 height 21
type textarea "**********"
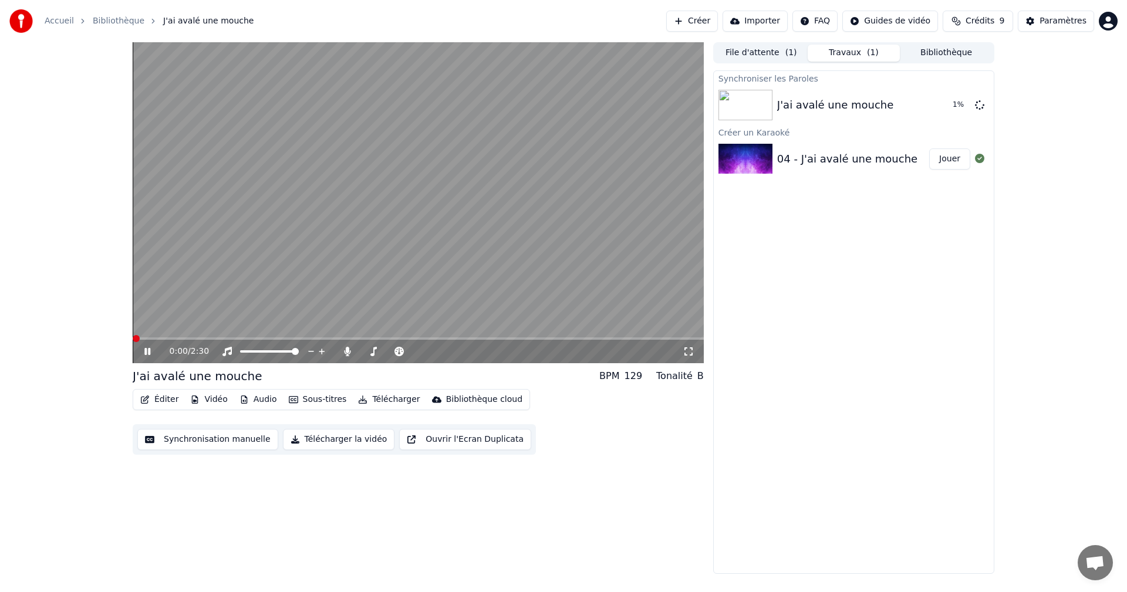
click at [133, 335] on span at bounding box center [136, 338] width 7 height 7
click at [985, 161] on div at bounding box center [979, 159] width 19 height 14
click at [144, 349] on icon at bounding box center [156, 351] width 28 height 9
click at [275, 353] on span at bounding box center [271, 351] width 7 height 7
click at [249, 404] on button "Audio" at bounding box center [258, 399] width 47 height 16
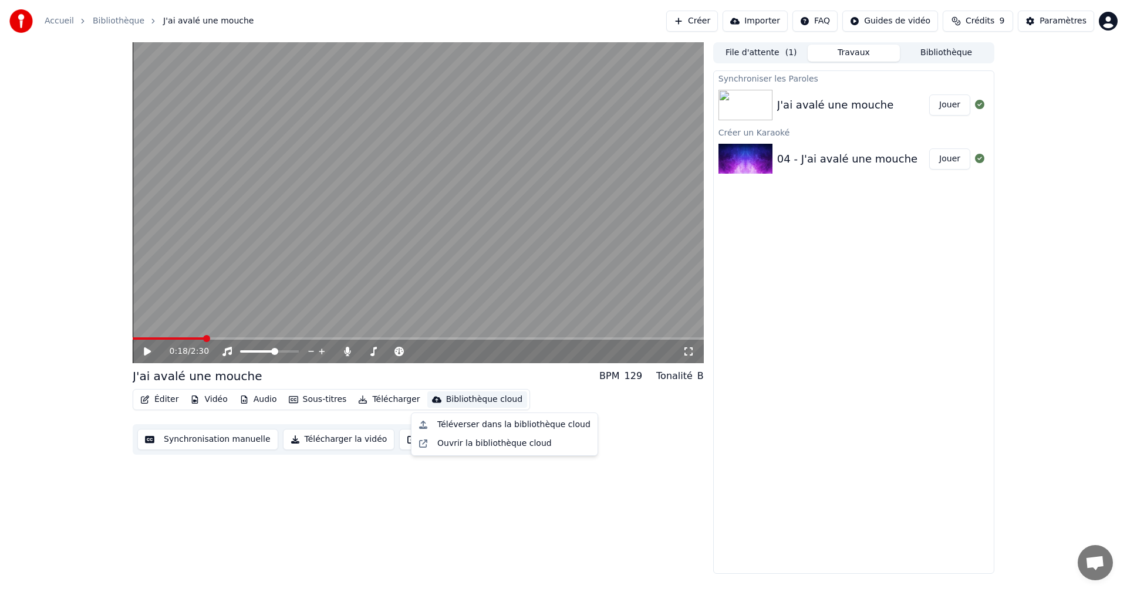
click at [818, 100] on div "J'ai avalé une mouche" at bounding box center [835, 105] width 116 height 16
click at [944, 100] on button "Jouer" at bounding box center [949, 104] width 41 height 21
click at [687, 393] on div "Éditer Vidéo Audio Sous-titres Télécharger Bibliothèque cloud Synchronisation m…" at bounding box center [418, 422] width 571 height 66
click at [691, 353] on icon at bounding box center [689, 351] width 12 height 9
click at [1052, 23] on div "Paramètres" at bounding box center [1062, 21] width 47 height 12
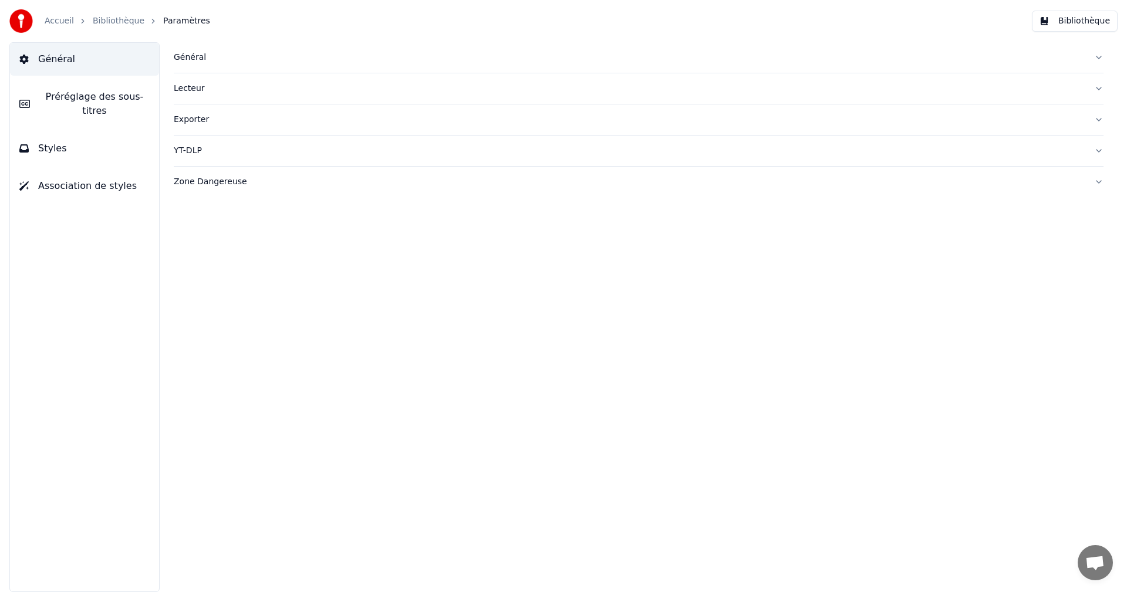
click at [187, 89] on div "Lecteur" at bounding box center [629, 89] width 911 height 12
click at [44, 99] on span "Préréglage des sous-titres" at bounding box center [94, 104] width 110 height 28
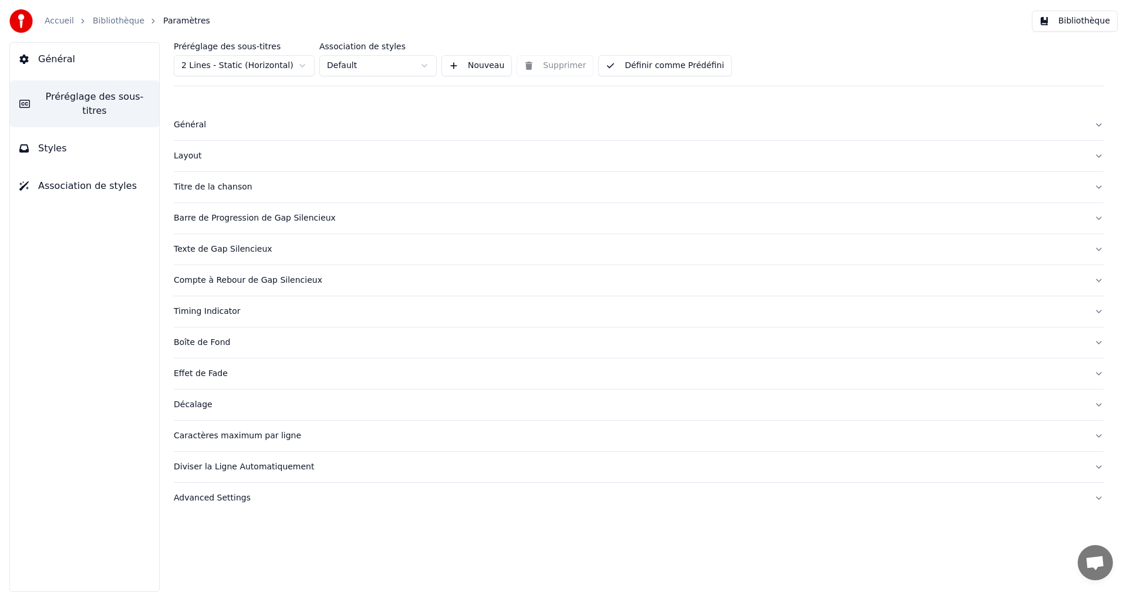
click at [50, 141] on span "Styles" at bounding box center [52, 148] width 29 height 14
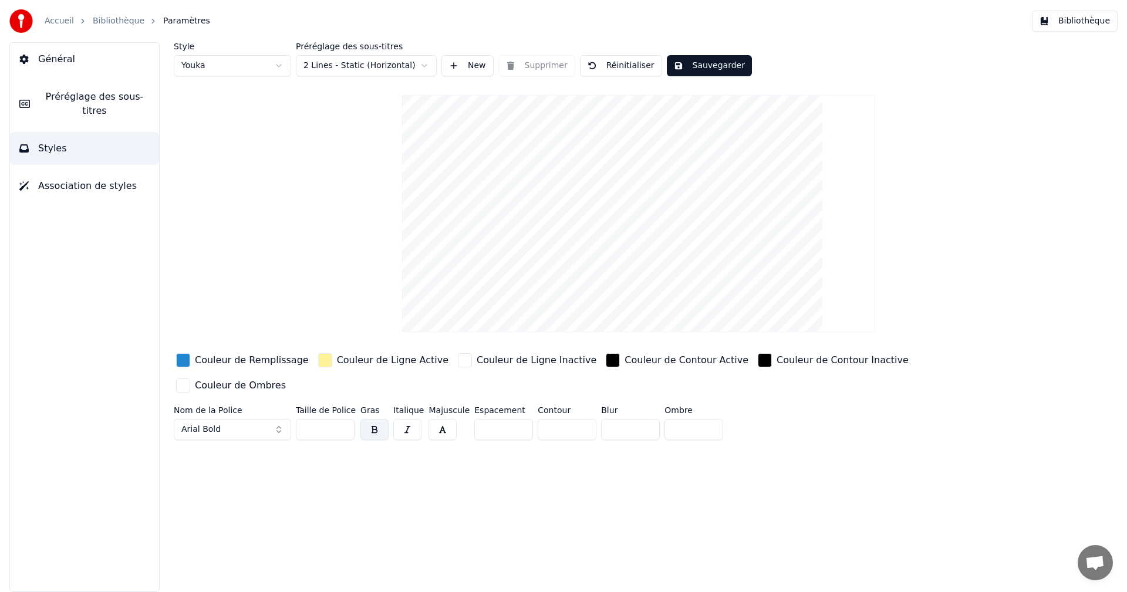
click at [103, 179] on span "Association de styles" at bounding box center [87, 186] width 99 height 14
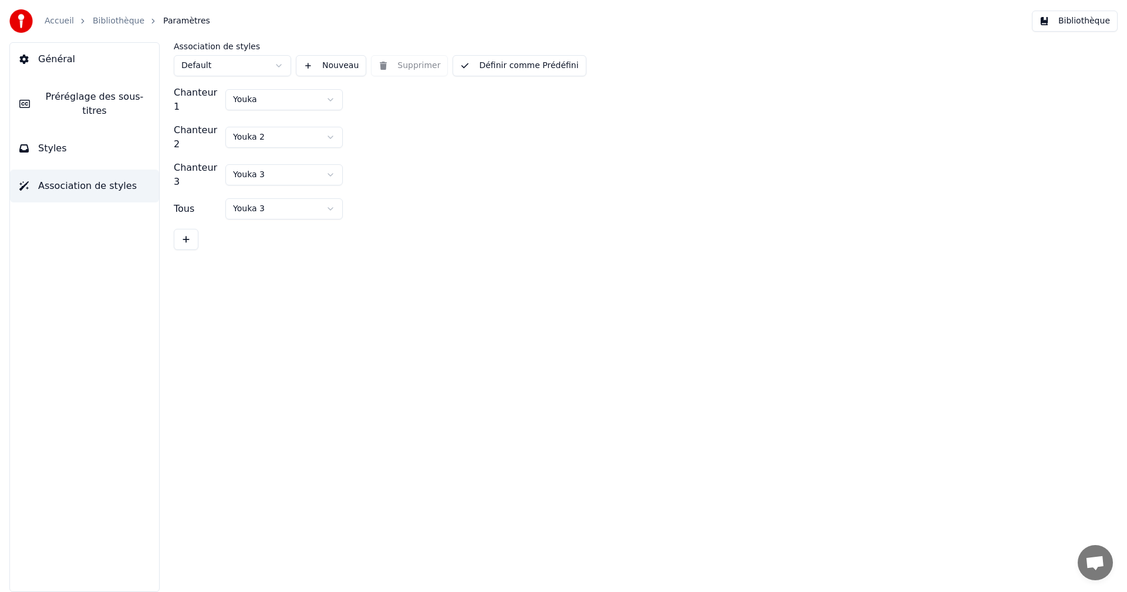
click at [1088, 21] on button "Bibliothèque" at bounding box center [1075, 21] width 86 height 21
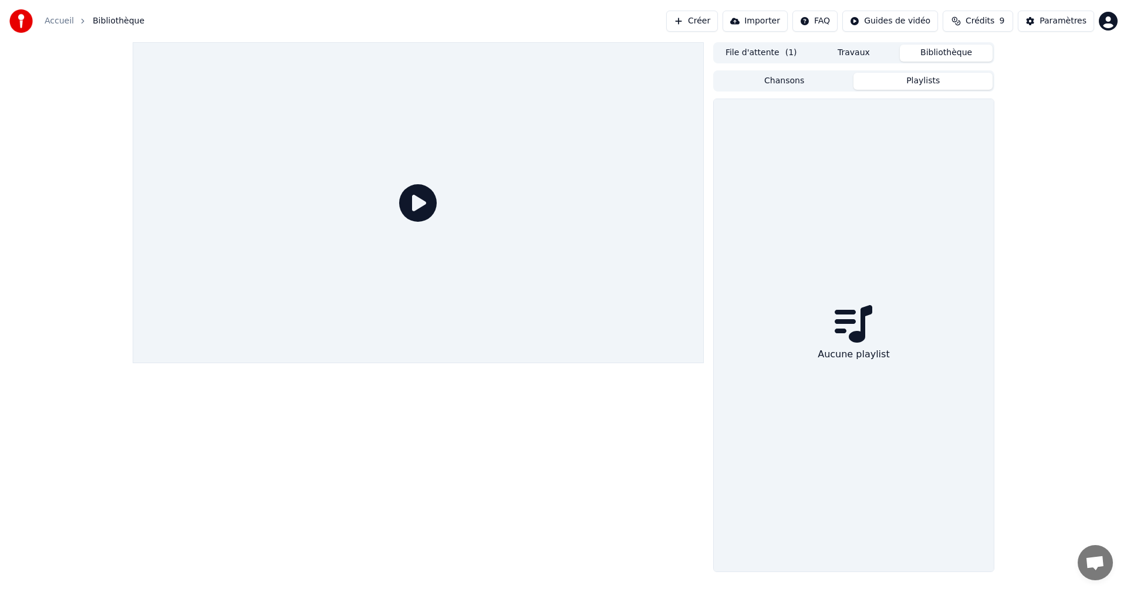
click at [903, 82] on button "Playlists" at bounding box center [922, 81] width 139 height 17
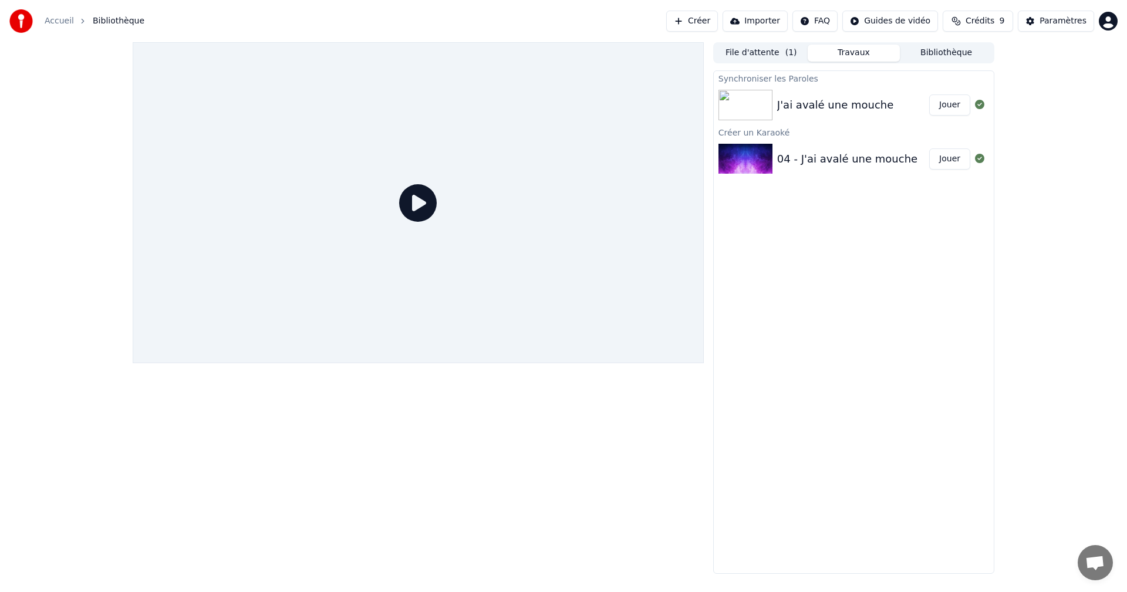
click at [852, 45] on button "Travaux" at bounding box center [854, 53] width 93 height 17
click at [761, 55] on button "File d'attente ( 1 )" at bounding box center [761, 53] width 93 height 17
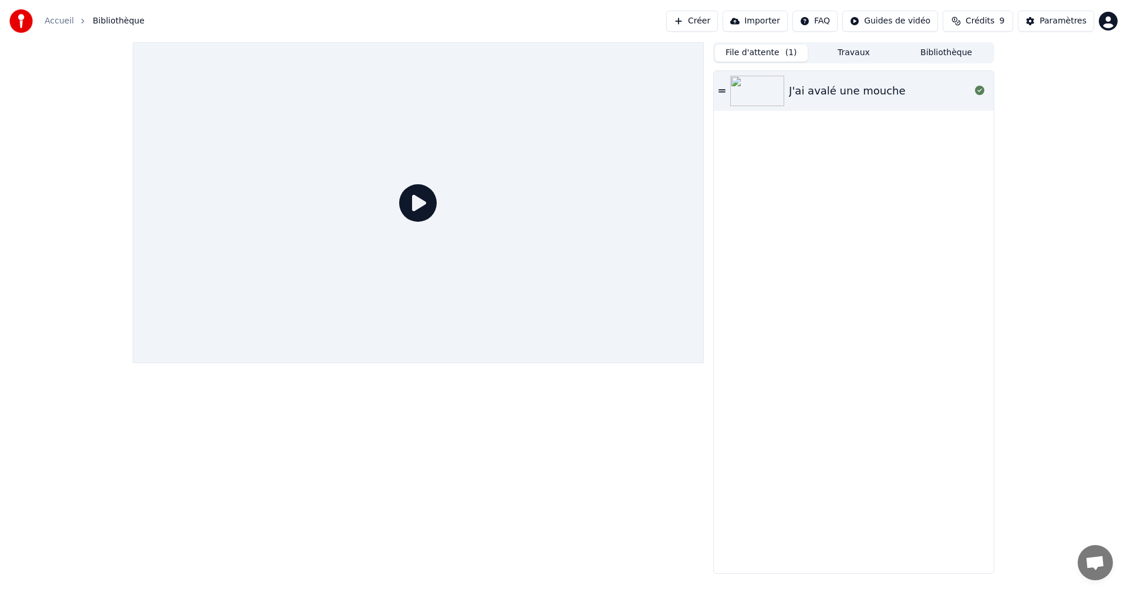
click at [712, 475] on div "File d'attente ( 1 ) Travaux Bibliothèque J'ai avalé une mouche" at bounding box center [563, 308] width 880 height 532
click at [985, 22] on span "Crédits" at bounding box center [979, 21] width 29 height 12
click at [1031, 271] on div "File d'attente ( 1 ) Travaux Bibliothèque J'ai avalé une mouche" at bounding box center [563, 308] width 1127 height 532
click at [21, 14] on img at bounding box center [20, 20] width 23 height 23
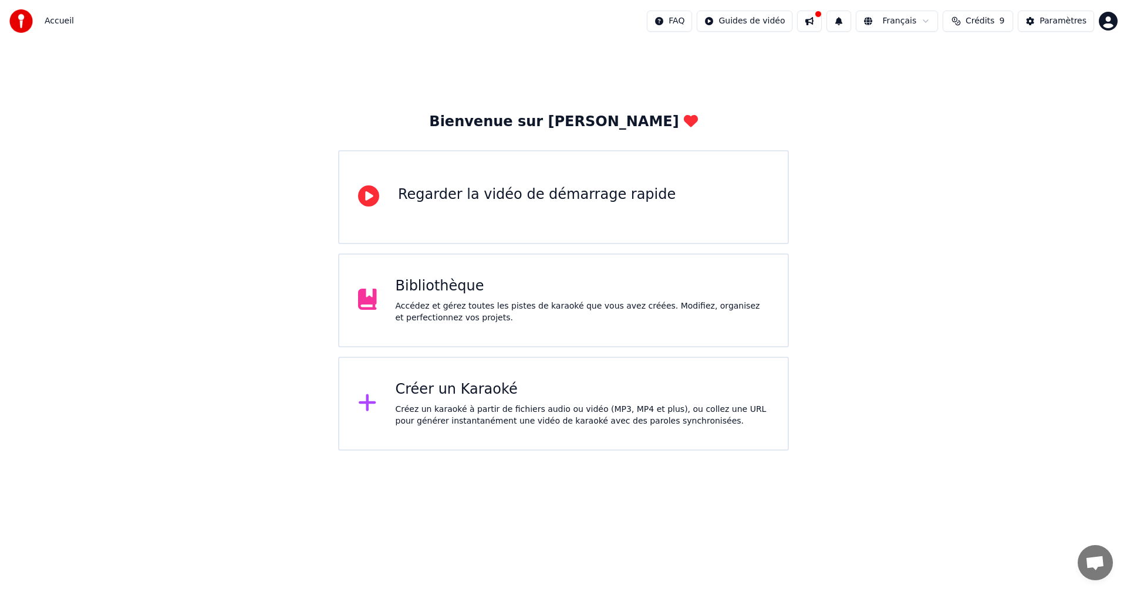
click at [371, 201] on icon at bounding box center [368, 195] width 21 height 21
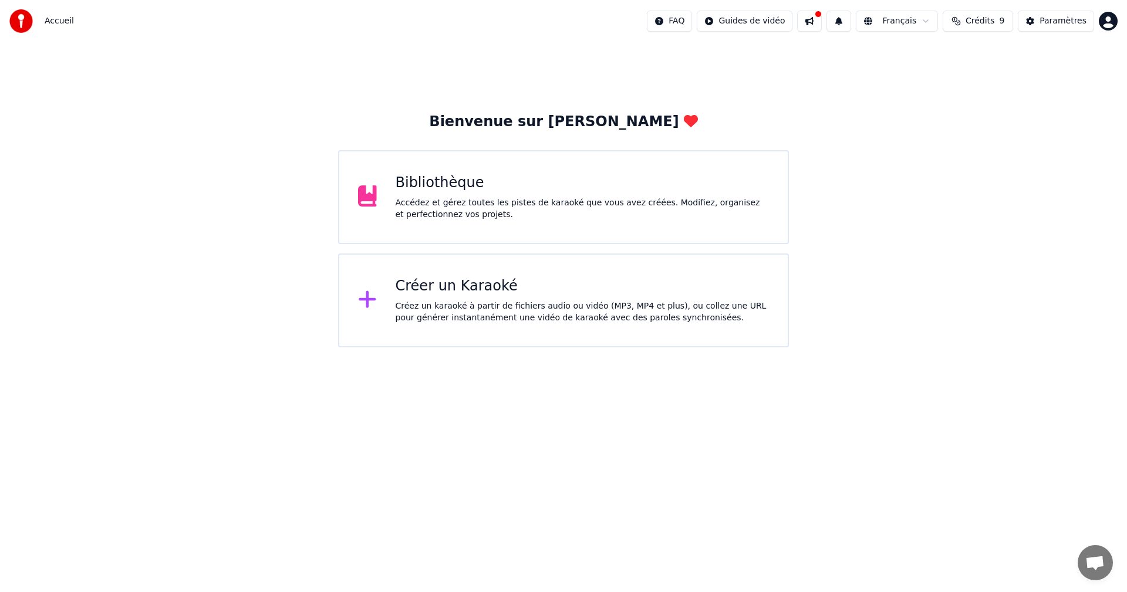
click at [822, 22] on button at bounding box center [809, 21] width 25 height 21
click at [845, 347] on html "Accueil FAQ Guides de vidéo Français Crédits 9 Paramètres Bienvenue sur Youka B…" at bounding box center [563, 173] width 1127 height 347
click at [43, 16] on div "Accueil" at bounding box center [41, 20] width 65 height 23
click at [24, 18] on img at bounding box center [20, 20] width 23 height 23
click at [45, 23] on span "Accueil" at bounding box center [59, 21] width 29 height 12
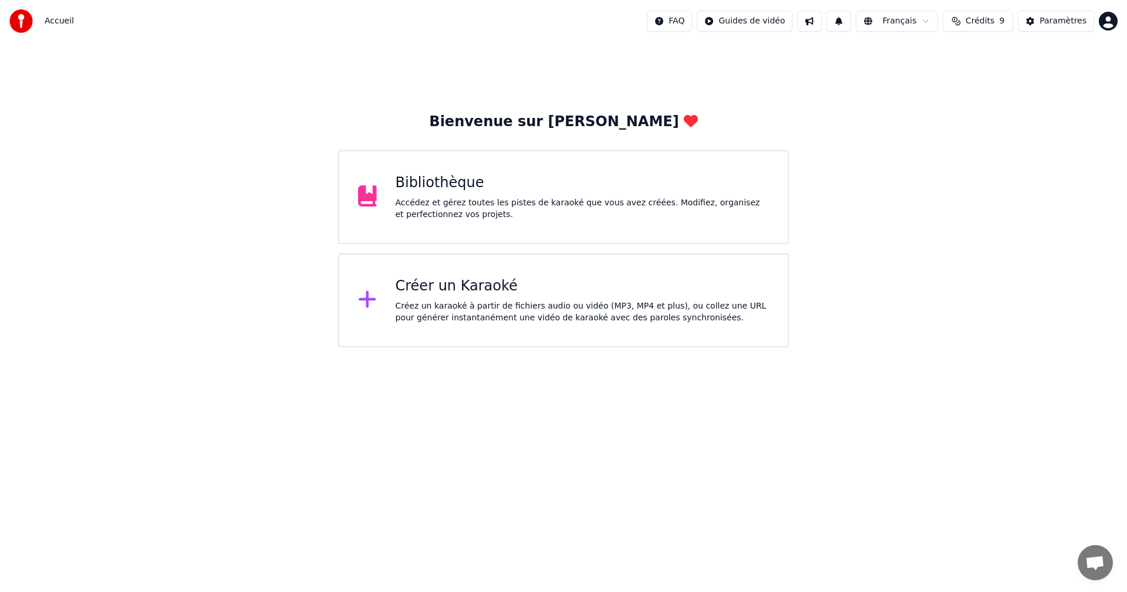
click at [421, 204] on div "Accédez et gérez toutes les pistes de karaoké que vous avez créées. Modifiez, o…" at bounding box center [583, 208] width 374 height 23
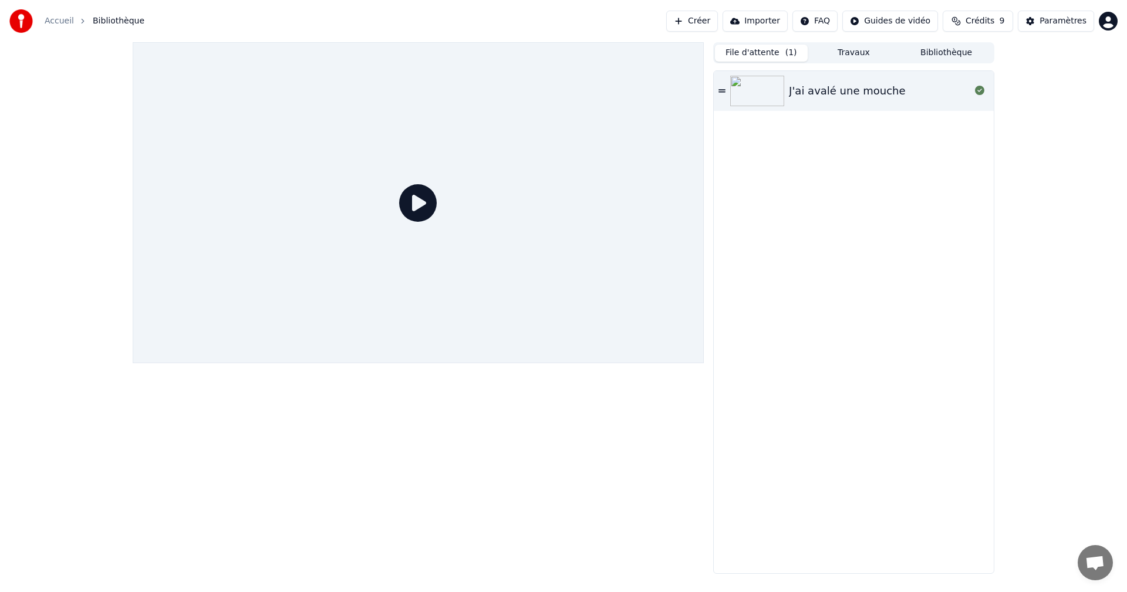
click at [749, 99] on img at bounding box center [757, 91] width 54 height 31
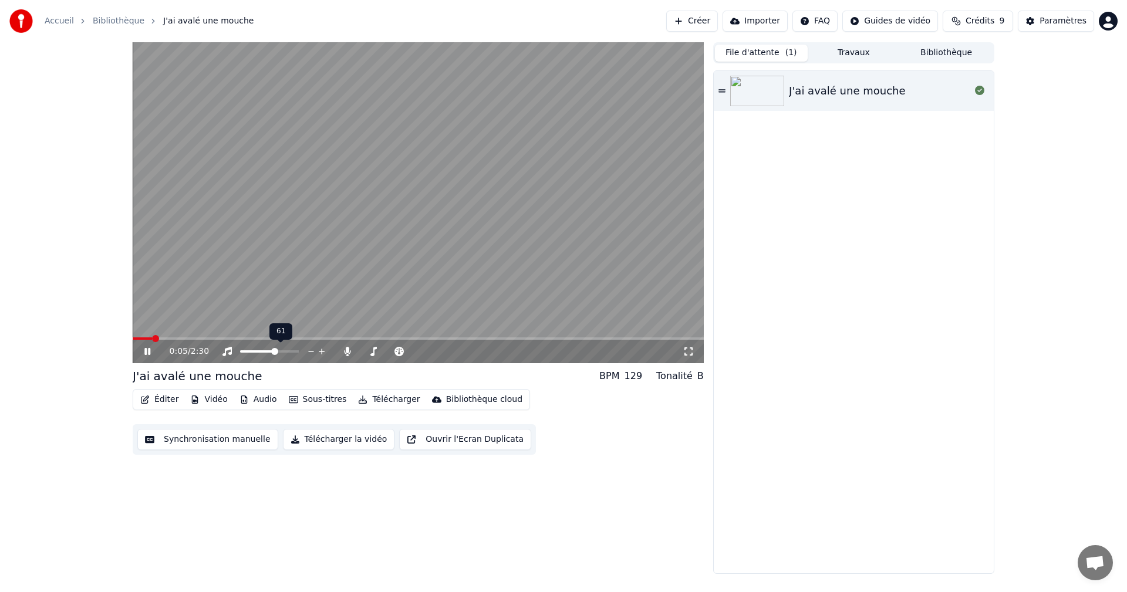
drag, startPoint x: 270, startPoint y: 349, endPoint x: 295, endPoint y: 353, distance: 25.5
click at [295, 353] on div at bounding box center [280, 352] width 94 height 12
click at [240, 348] on span at bounding box center [243, 351] width 7 height 7
click at [323, 349] on icon at bounding box center [321, 352] width 11 height 12
click at [311, 351] on icon at bounding box center [311, 352] width 11 height 12
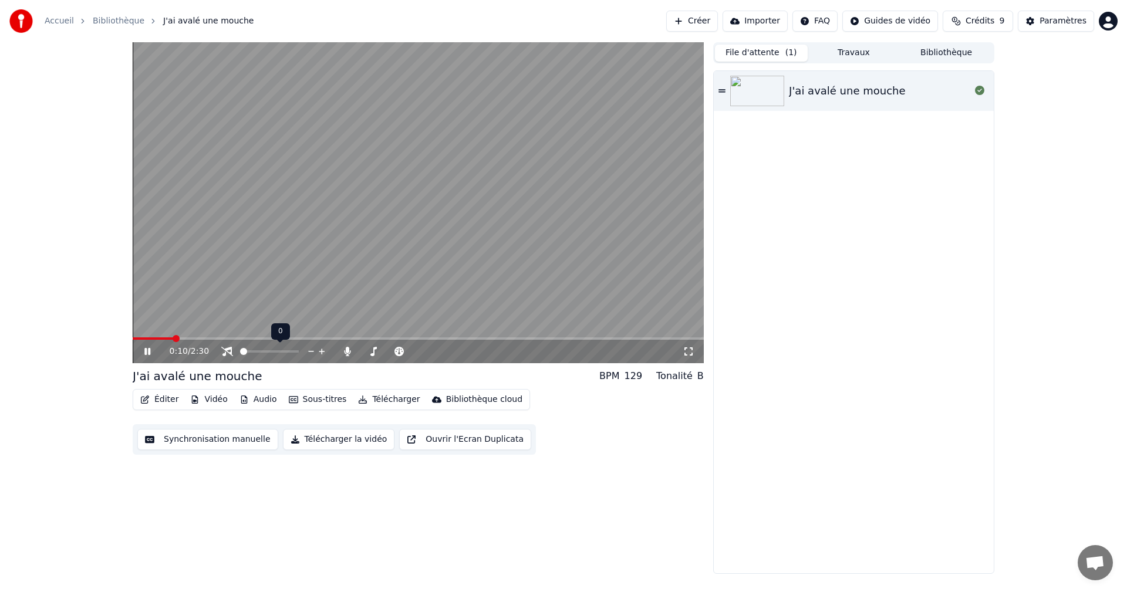
click at [311, 351] on icon at bounding box center [311, 352] width 11 height 12
click at [232, 350] on icon at bounding box center [227, 351] width 12 height 9
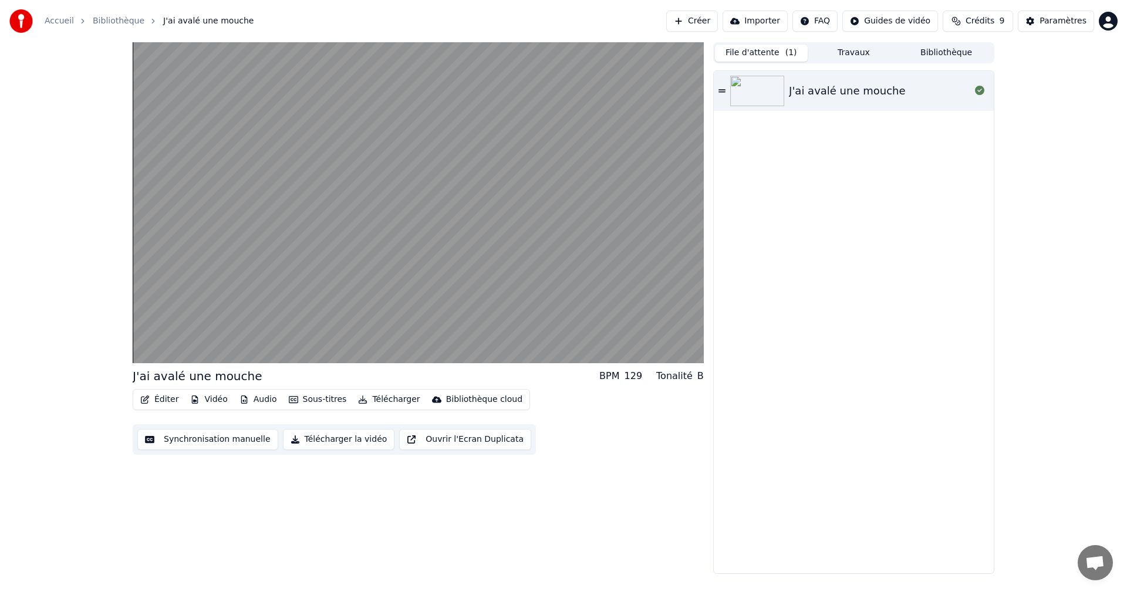
click at [199, 445] on button "Synchronisation manuelle" at bounding box center [207, 439] width 141 height 21
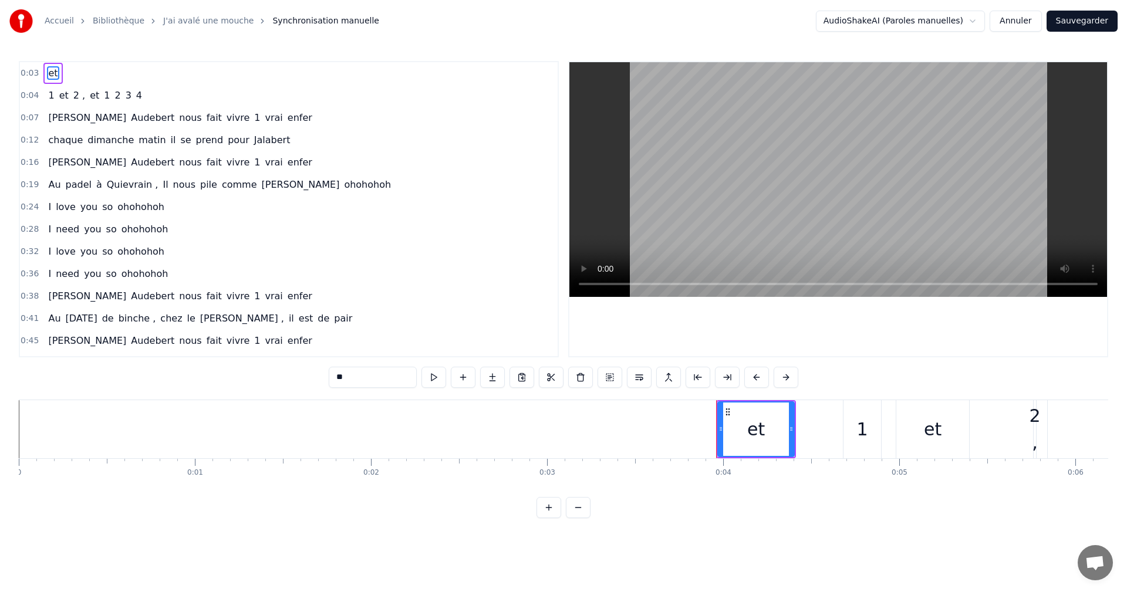
click at [735, 434] on div "et" at bounding box center [755, 429] width 76 height 58
drag, startPoint x: 793, startPoint y: 430, endPoint x: 798, endPoint y: 434, distance: 6.3
click at [798, 434] on div at bounding box center [796, 429] width 5 height 53
click at [72, 89] on span "2 ," at bounding box center [79, 95] width 14 height 13
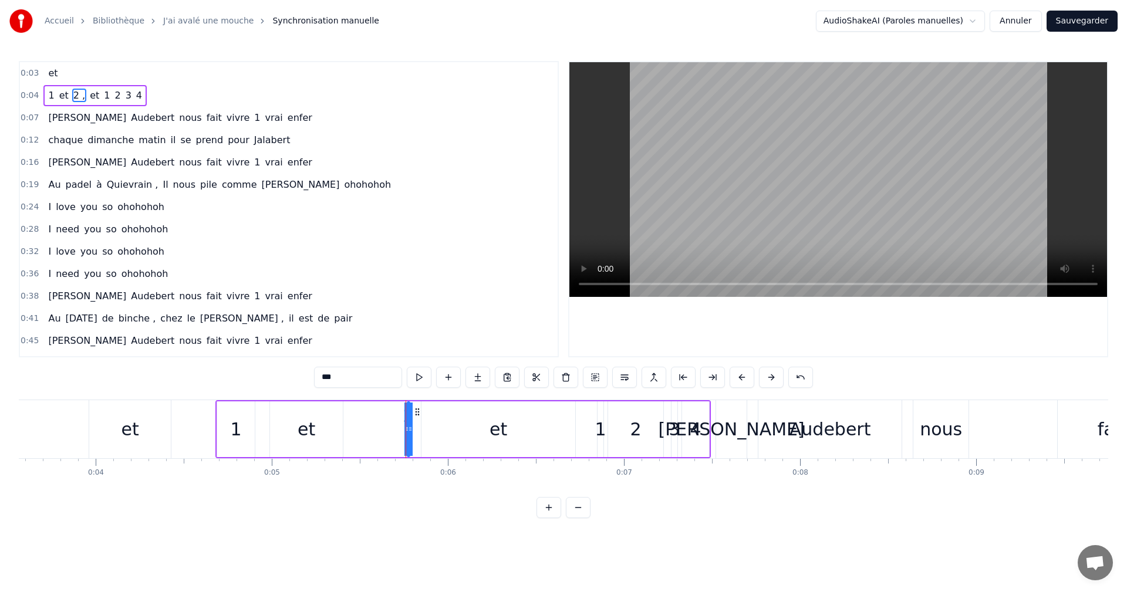
scroll to position [0, 613]
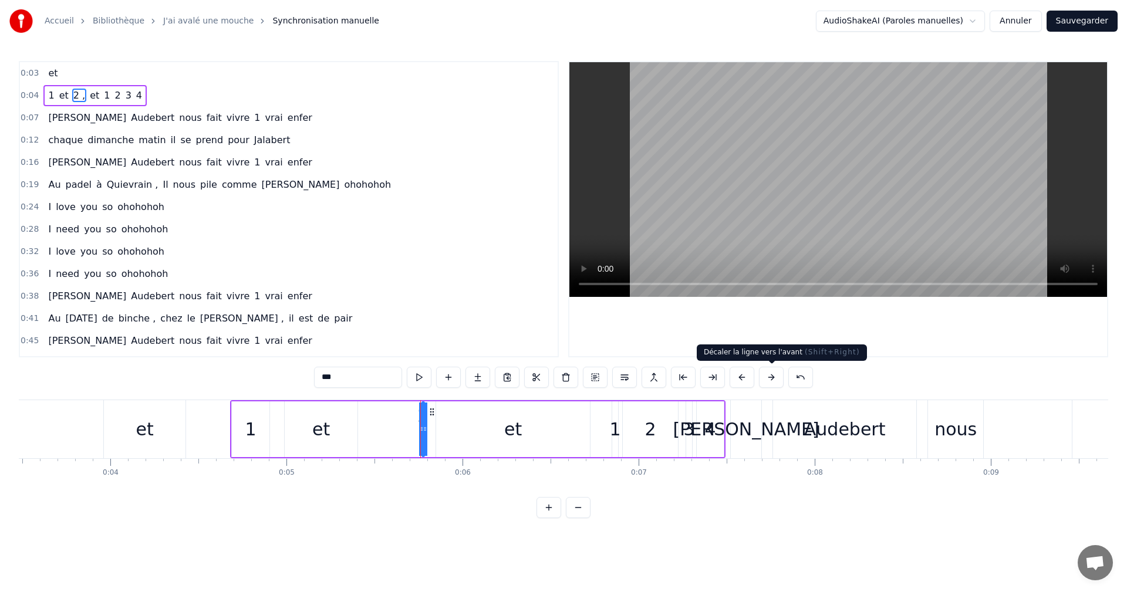
click at [766, 377] on button at bounding box center [771, 377] width 25 height 21
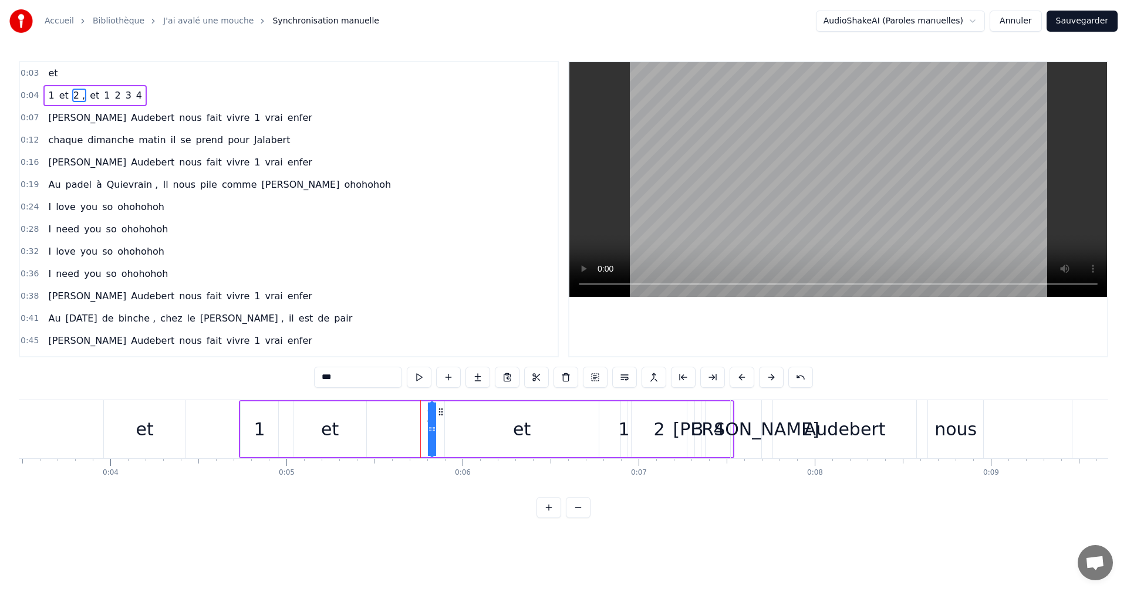
click at [766, 377] on button at bounding box center [771, 377] width 25 height 21
click at [796, 451] on div "Audebert" at bounding box center [844, 429] width 143 height 58
type input "********"
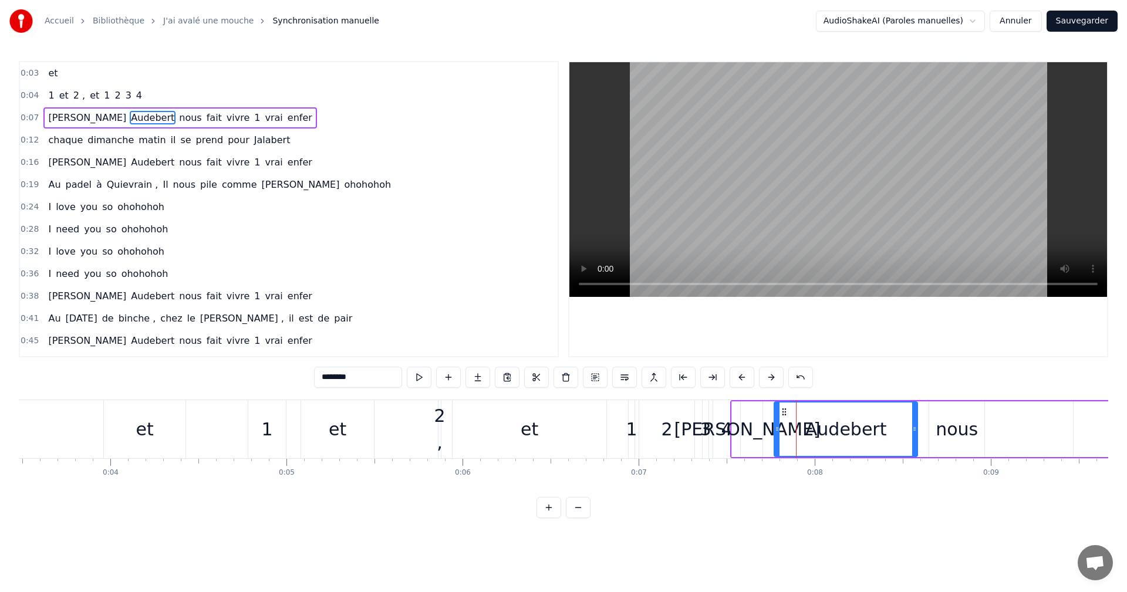
click at [545, 516] on button at bounding box center [548, 507] width 25 height 21
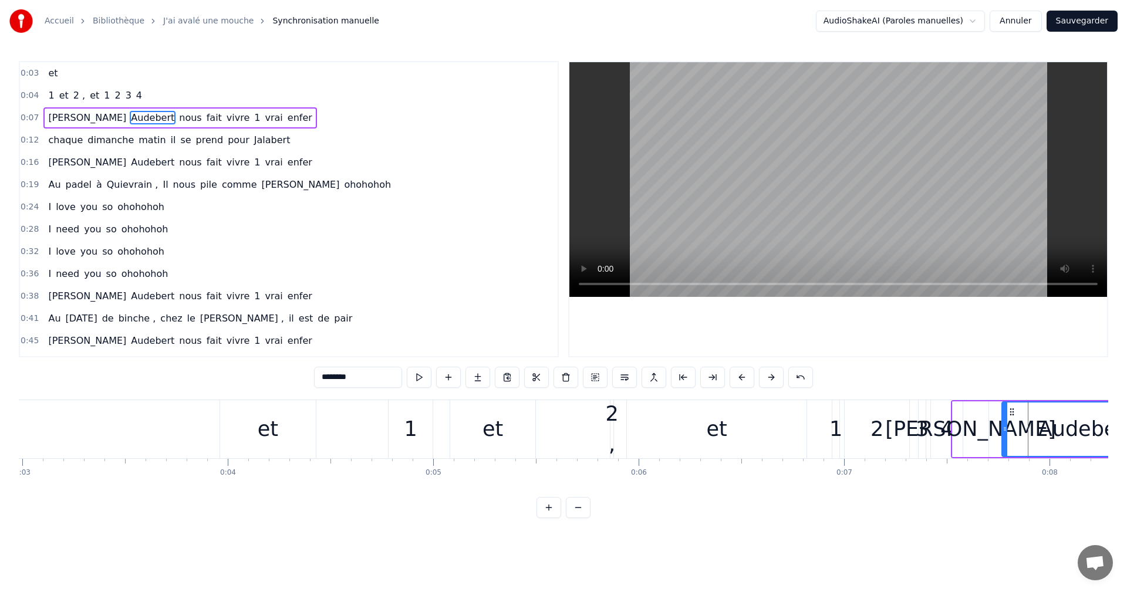
click at [545, 516] on button at bounding box center [548, 507] width 25 height 21
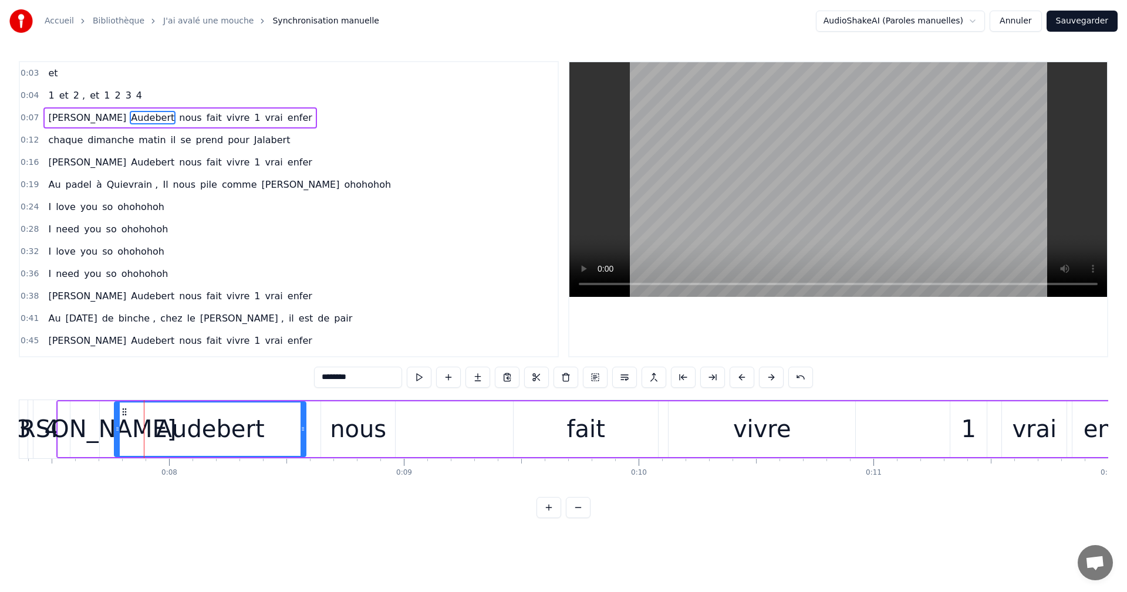
scroll to position [0, 1794]
